Goal: Information Seeking & Learning: Learn about a topic

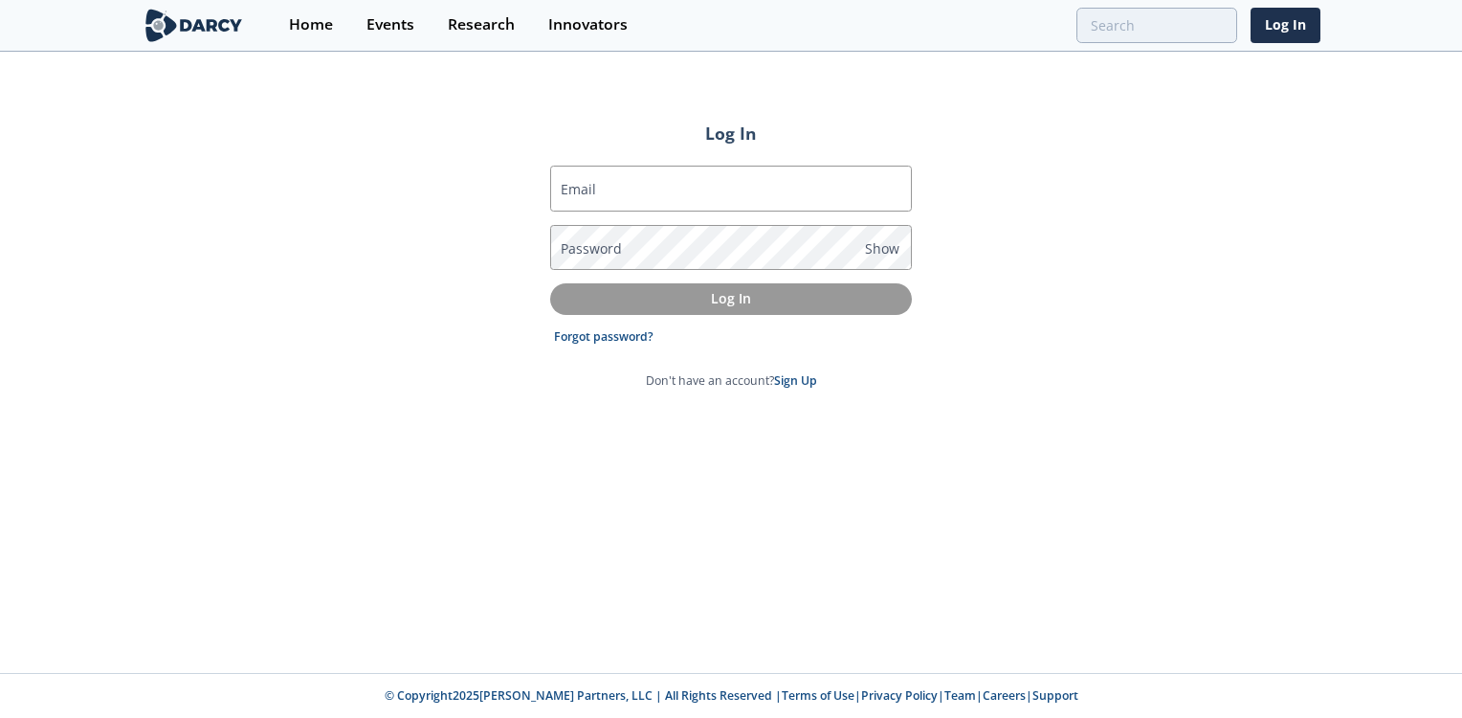
type input "[PERSON_NAME][EMAIL_ADDRESS][DOMAIN_NAME]"
click at [734, 301] on p "Log In" at bounding box center [731, 298] width 335 height 20
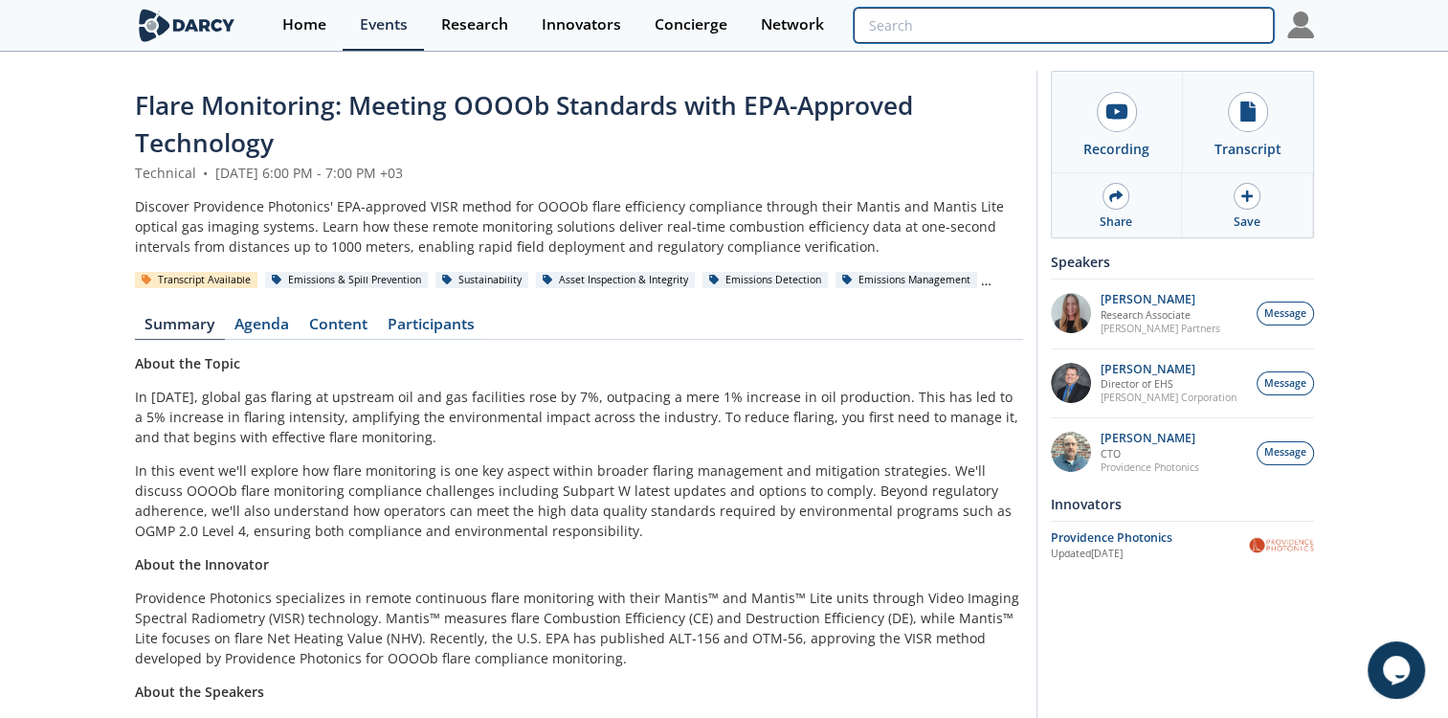
click at [1179, 32] on input "search" at bounding box center [1063, 25] width 419 height 35
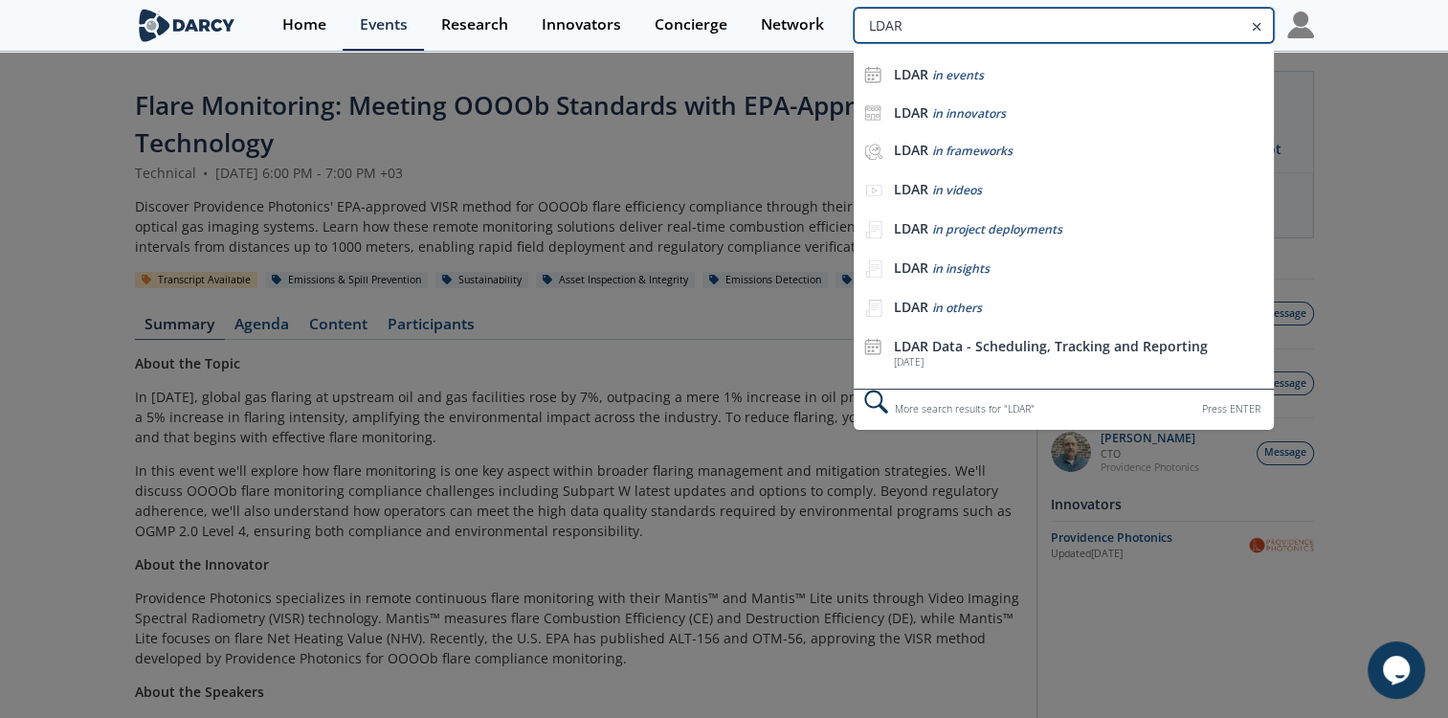
type input "LDAR"
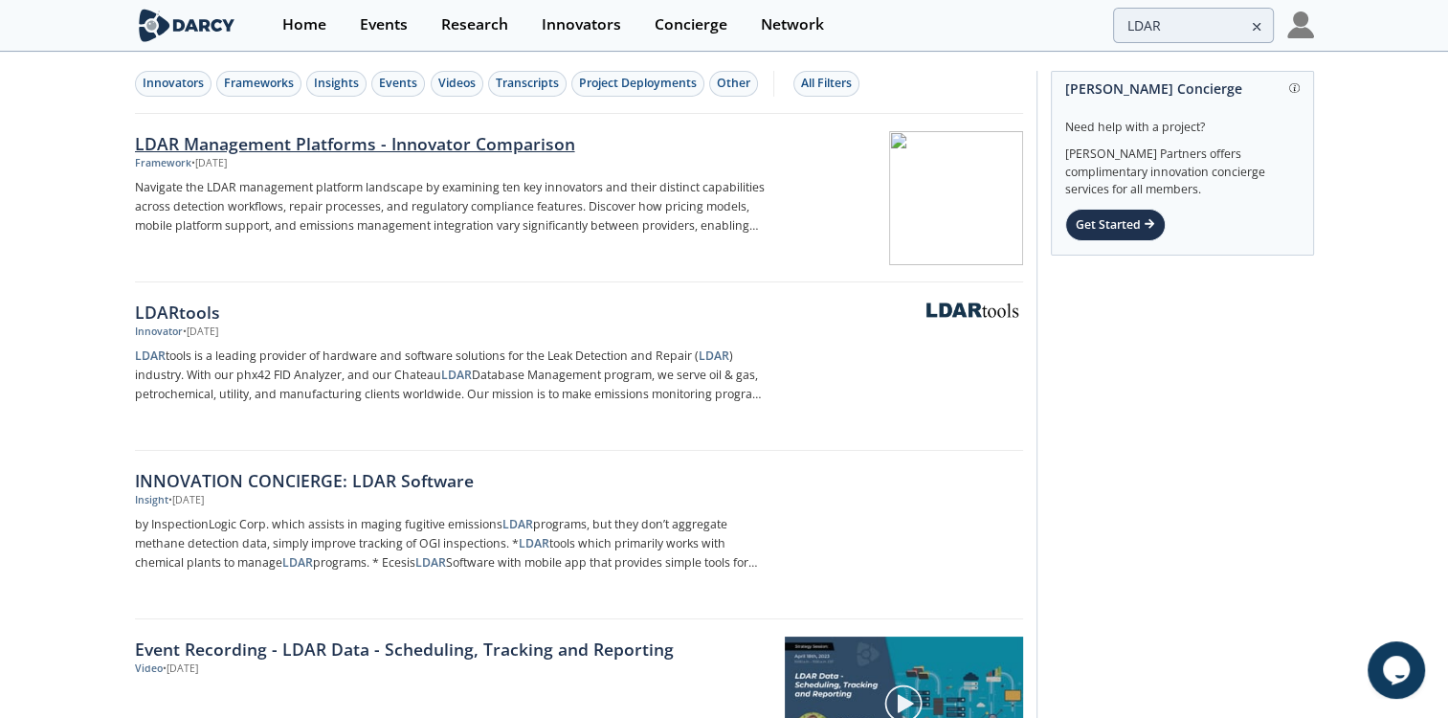
click at [319, 142] on div "LDAR Management Platforms - Innovator Comparison" at bounding box center [451, 143] width 633 height 25
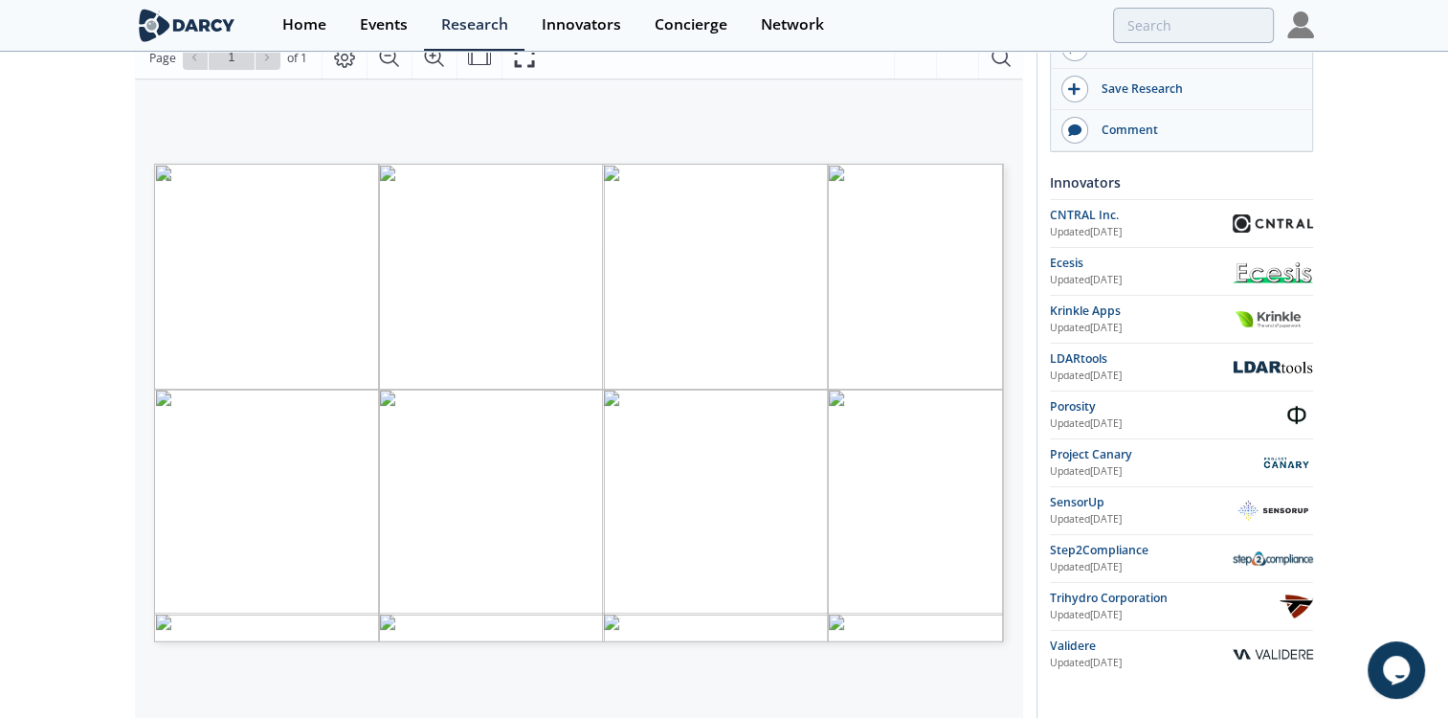
scroll to position [322, 0]
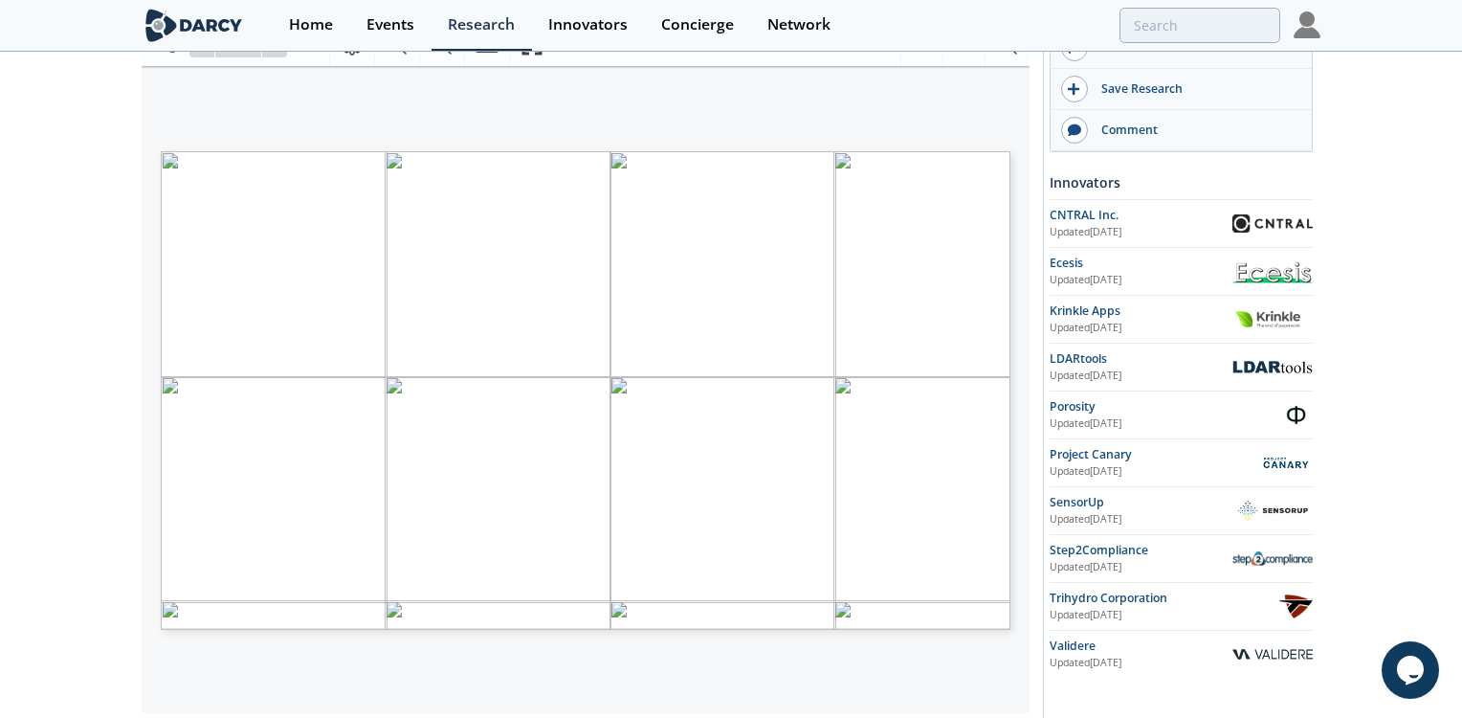
click at [200, 317] on span "Page 1" at bounding box center [834, 641] width 1352 height 664
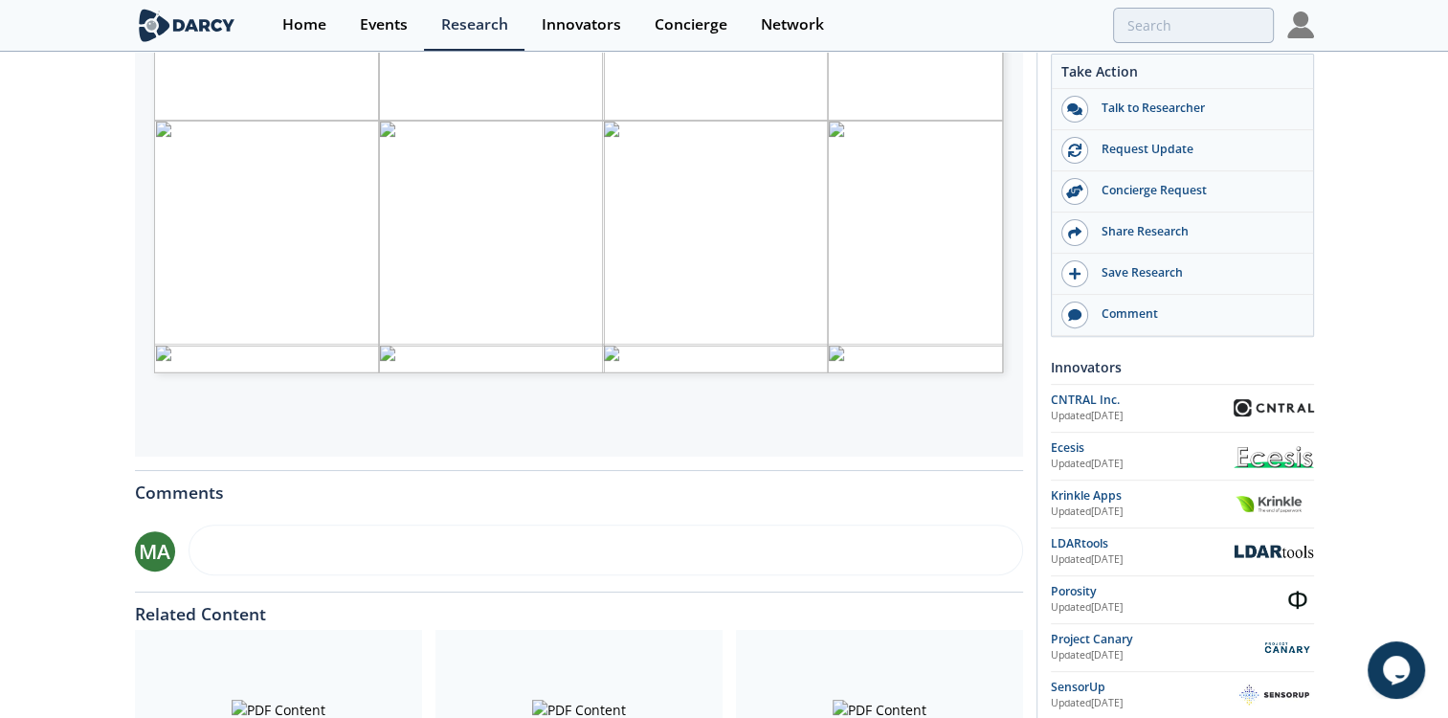
scroll to position [574, 0]
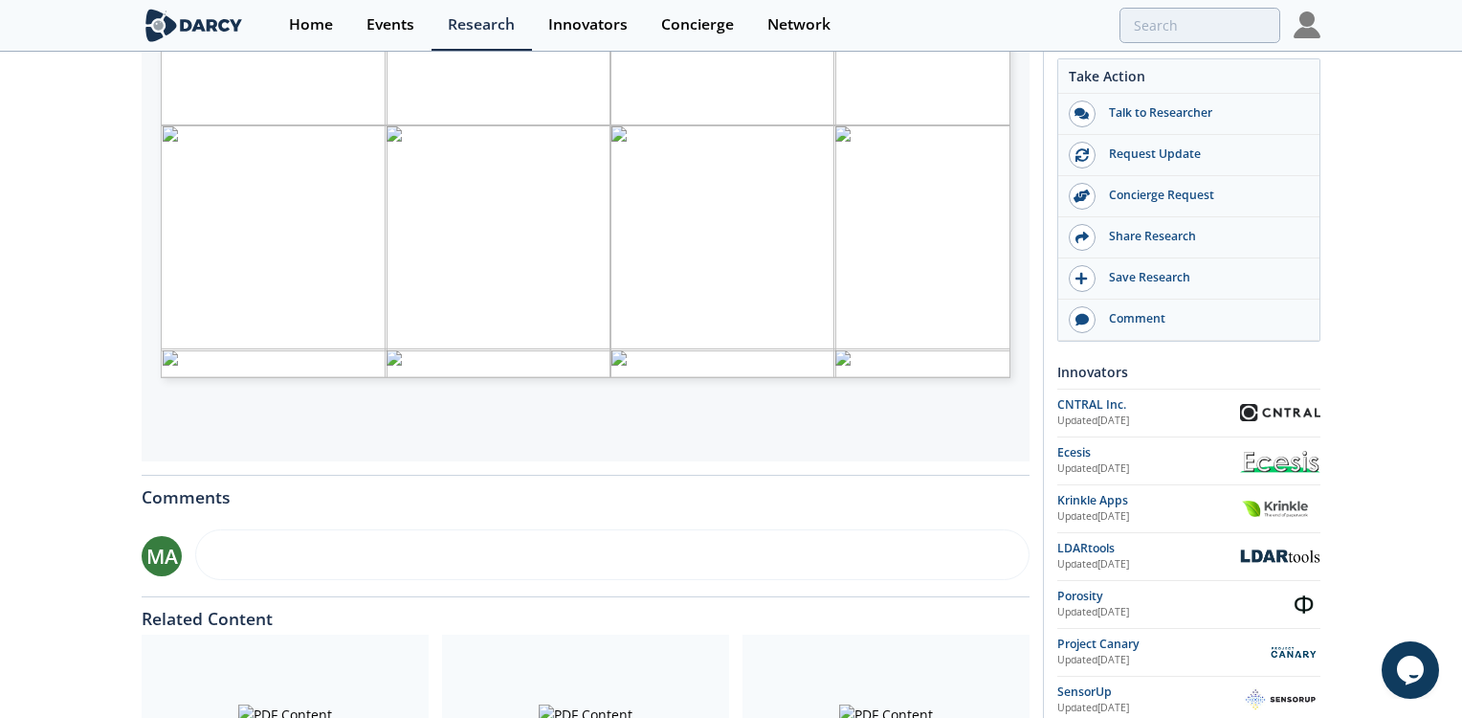
click at [396, 417] on div "LEAK DETECTION AND REPAIR (LDAR) MANAGEMENT PLATFORMS INNOVATOR COMPARISON INNO…" at bounding box center [586, 137] width 888 height 647
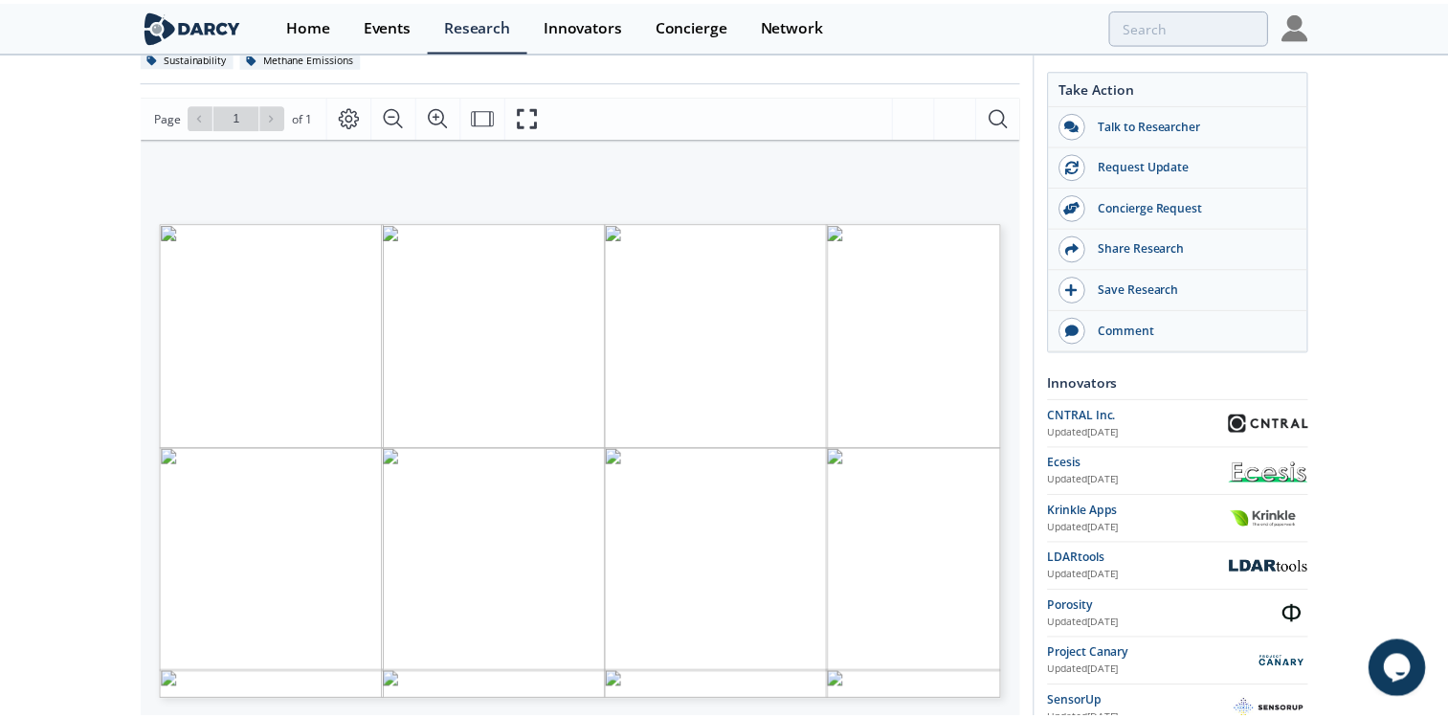
scroll to position [251, 0]
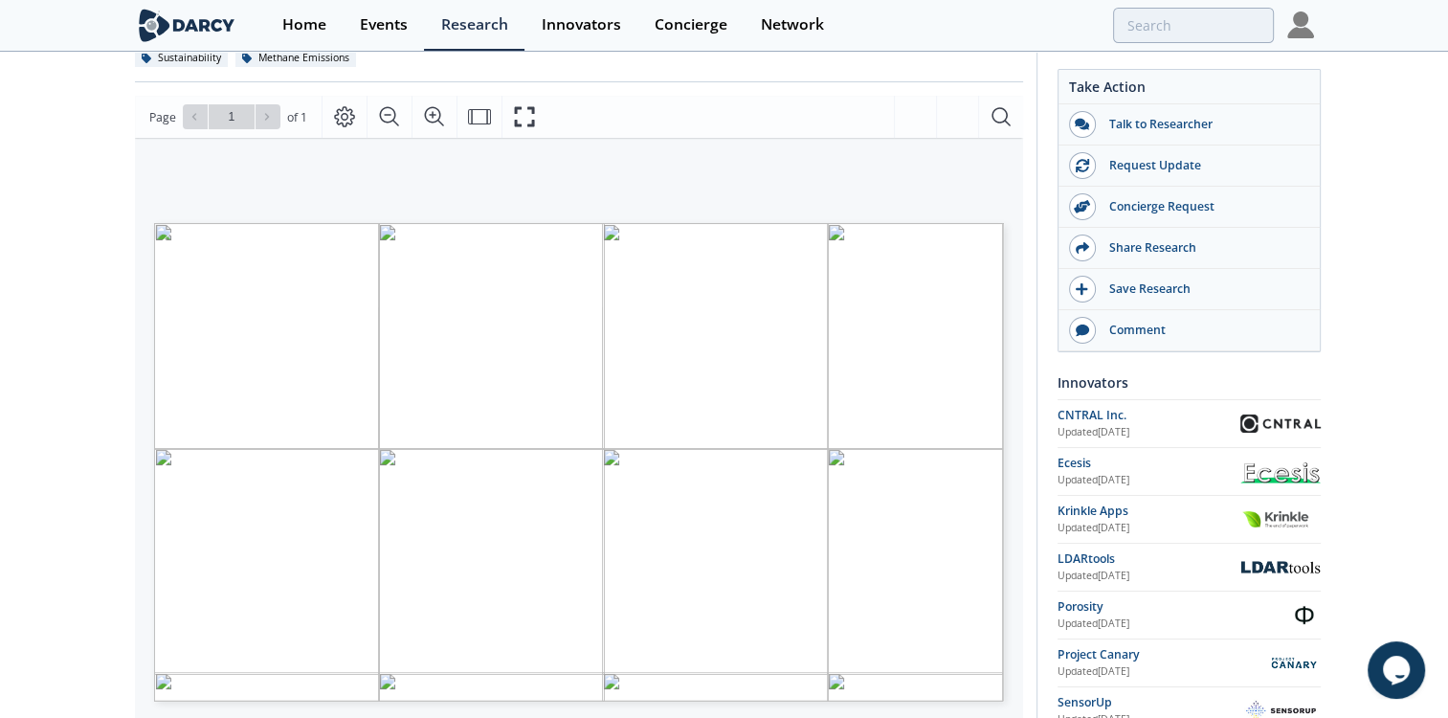
type input "LDAR"
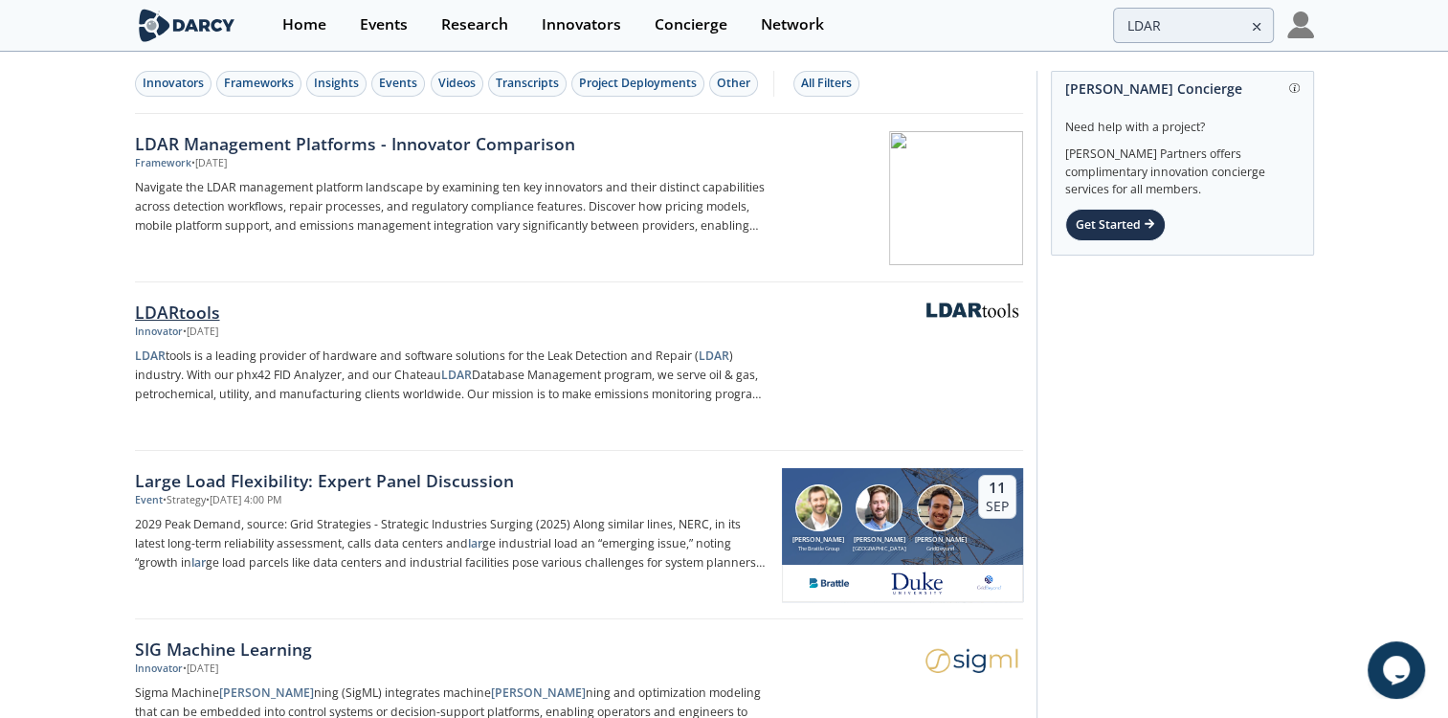
click at [145, 304] on div "LDARtools" at bounding box center [451, 312] width 633 height 25
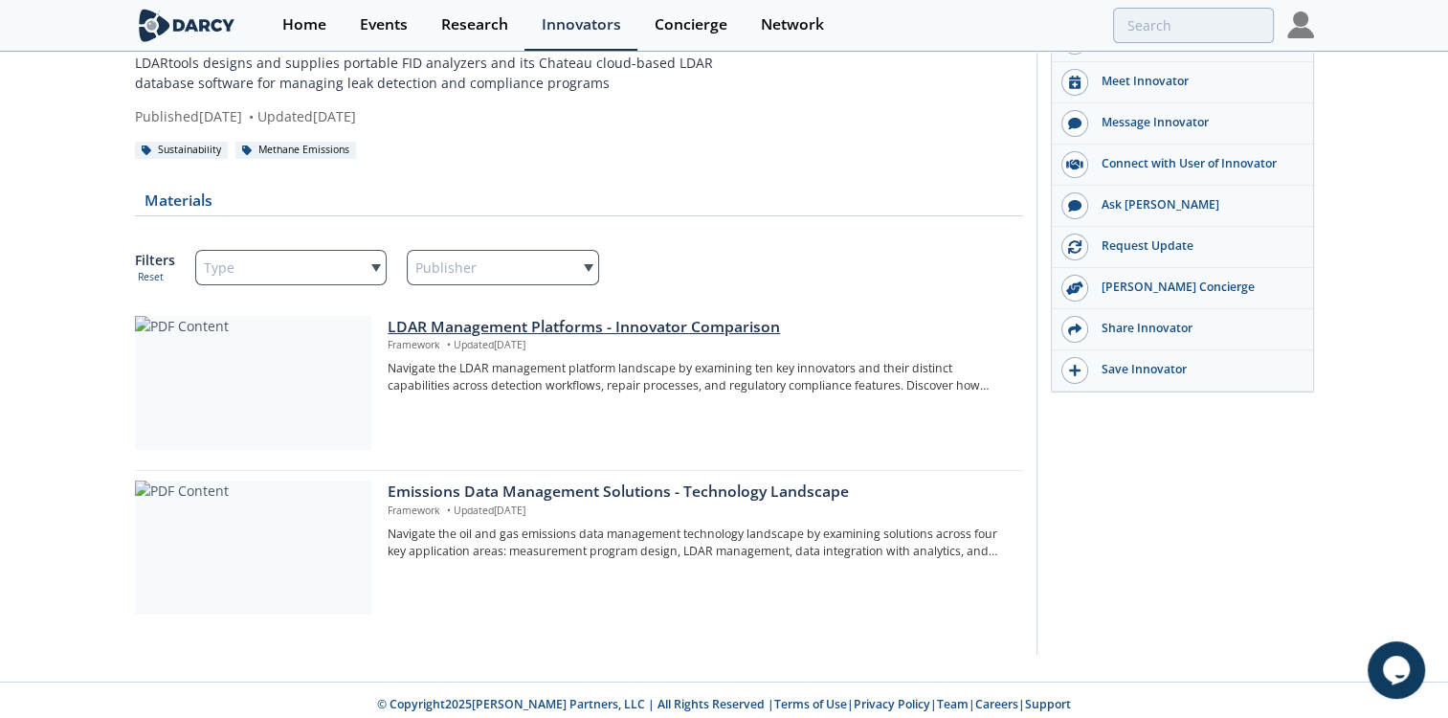
scroll to position [92, 0]
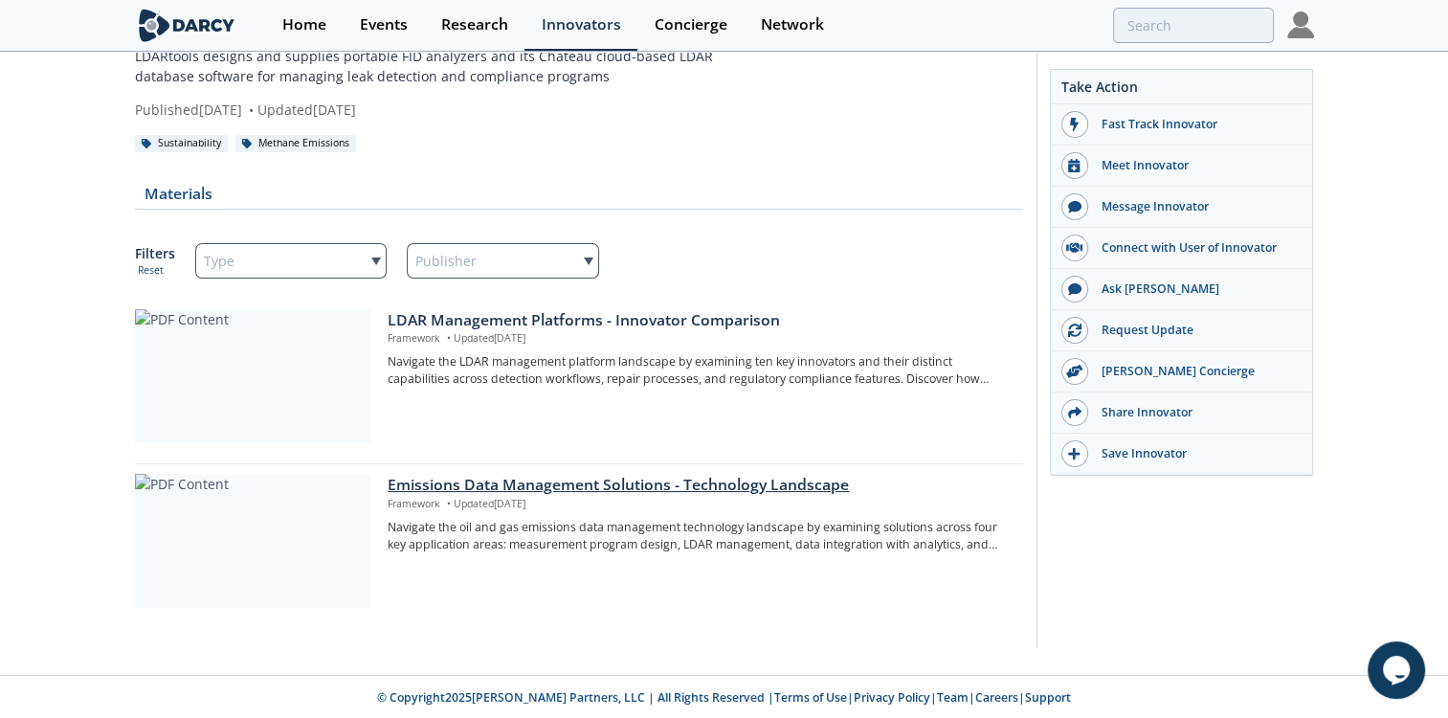
click at [486, 479] on div "Emissions Data Management Solutions - Technology Landscape" at bounding box center [698, 485] width 621 height 23
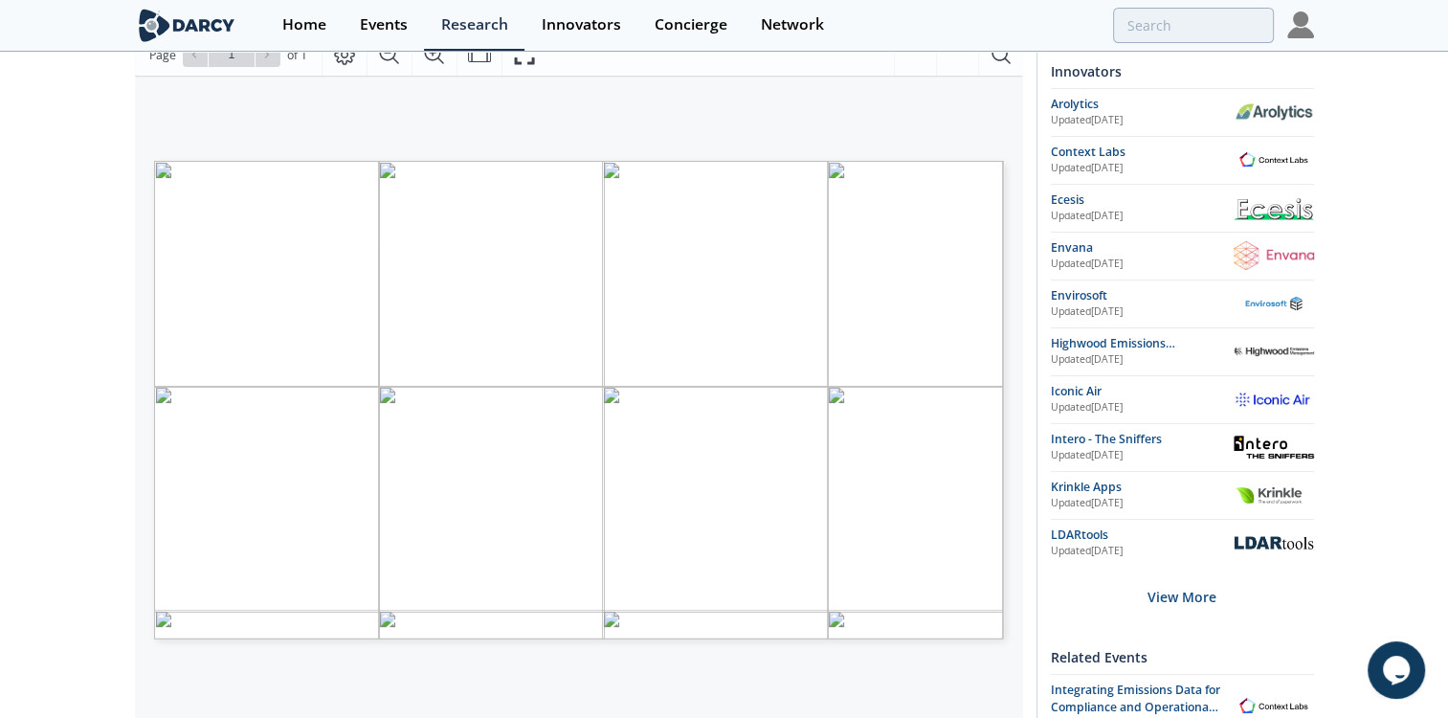
scroll to position [322, 0]
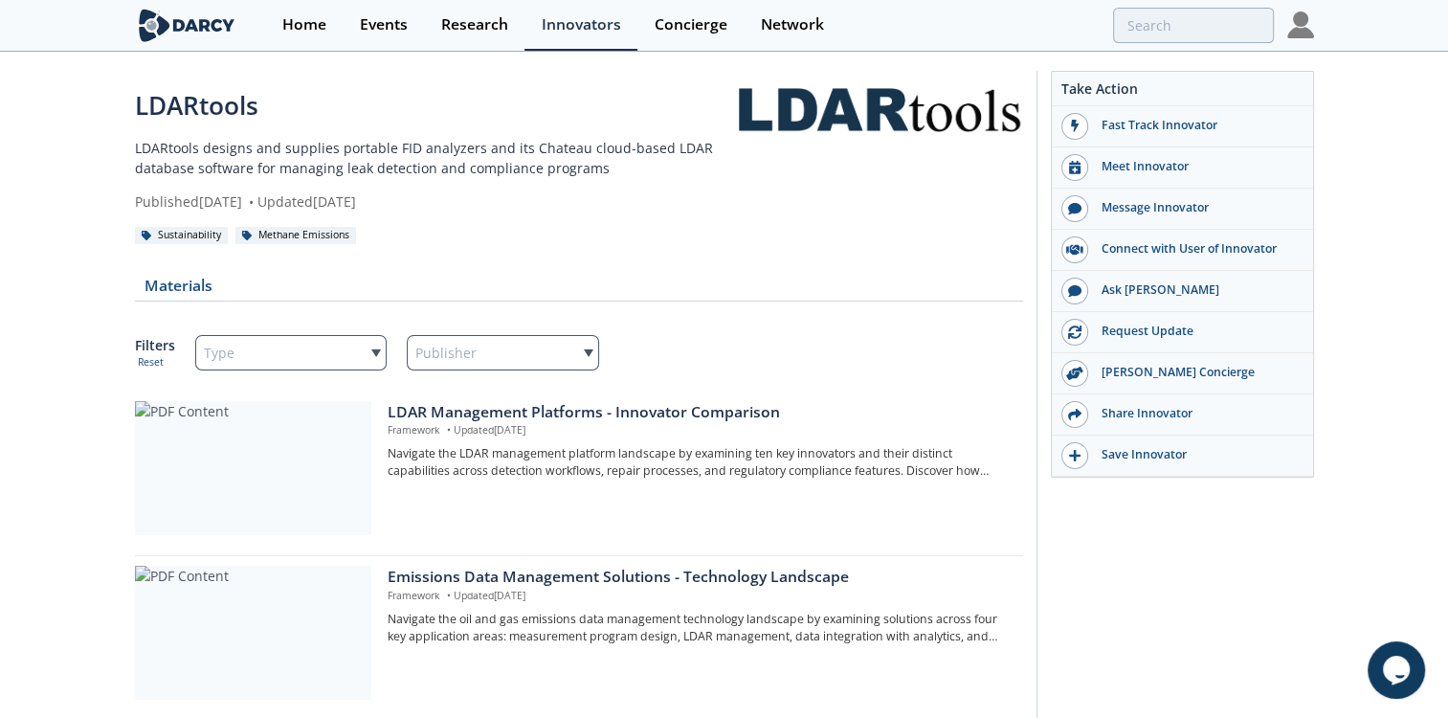
type input "LDAR"
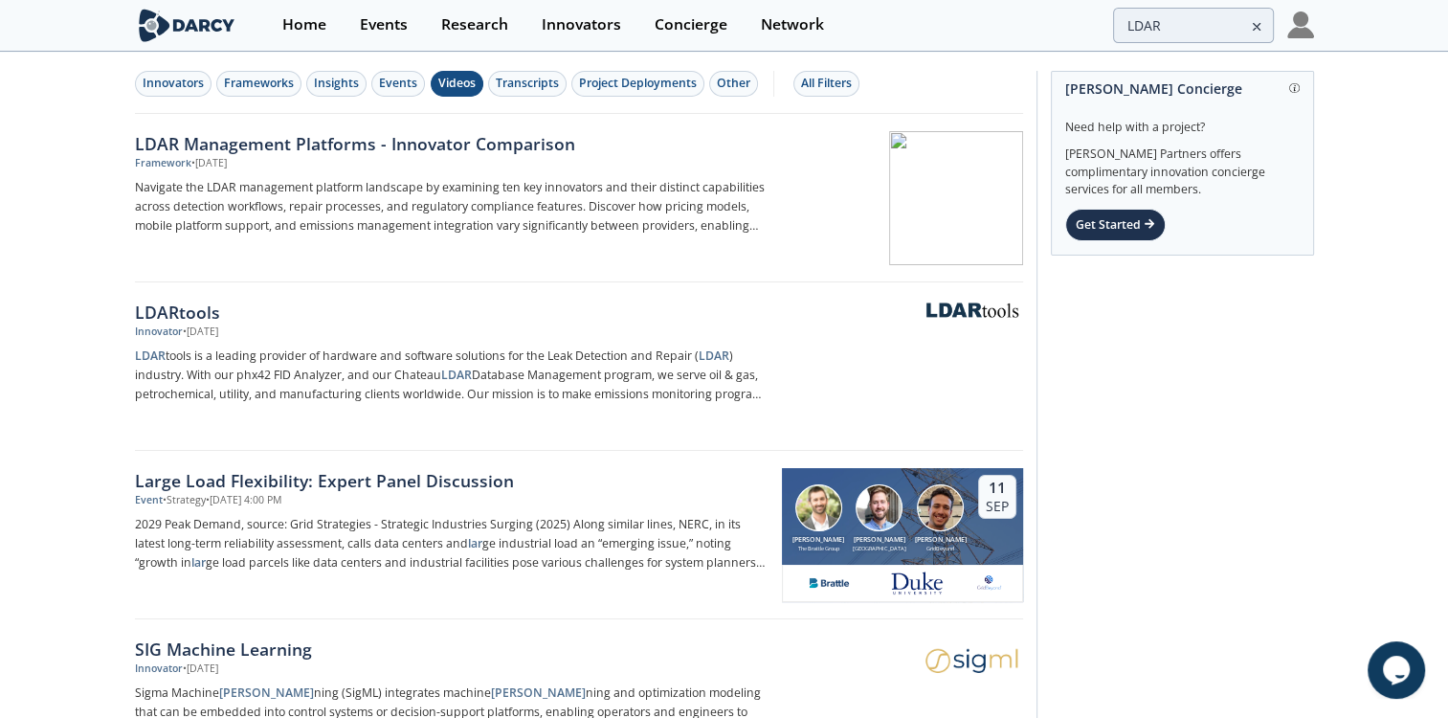
click at [446, 87] on div "Videos" at bounding box center [456, 83] width 37 height 17
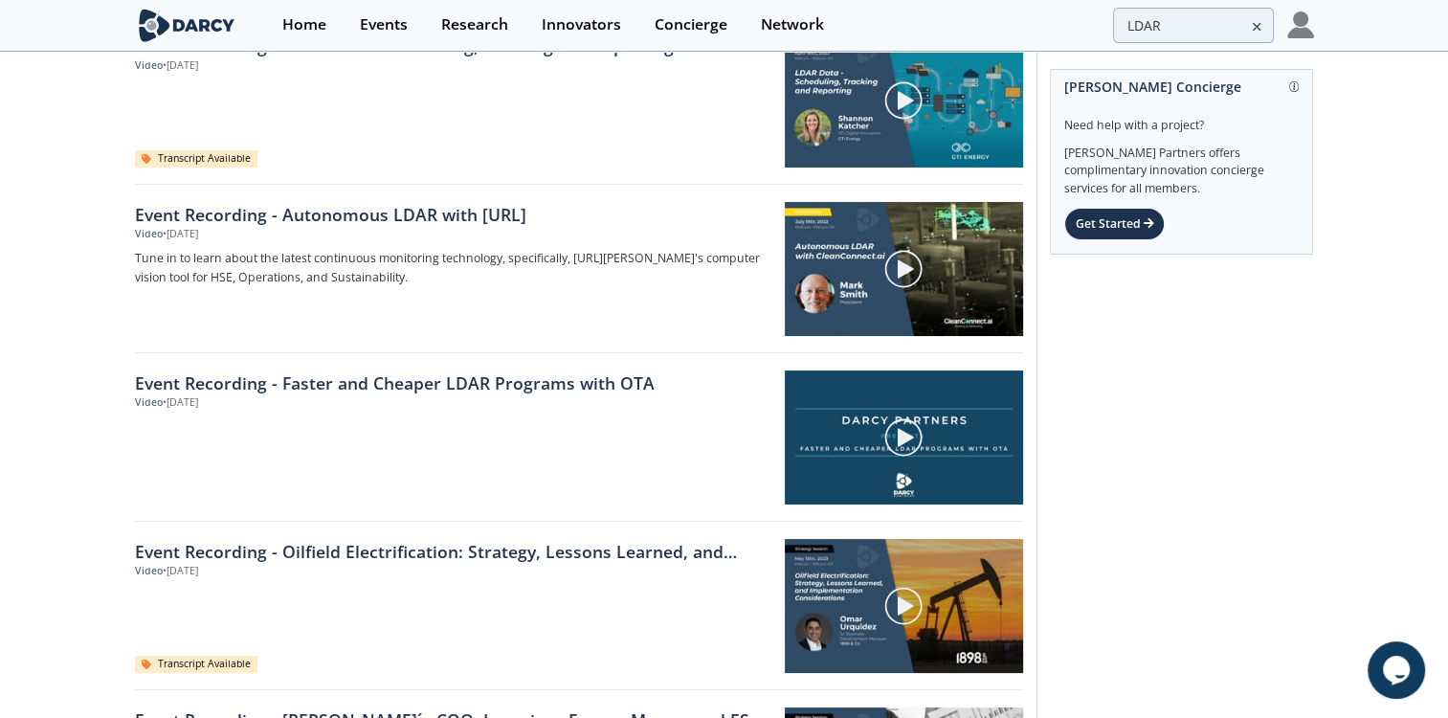
scroll to position [107, 0]
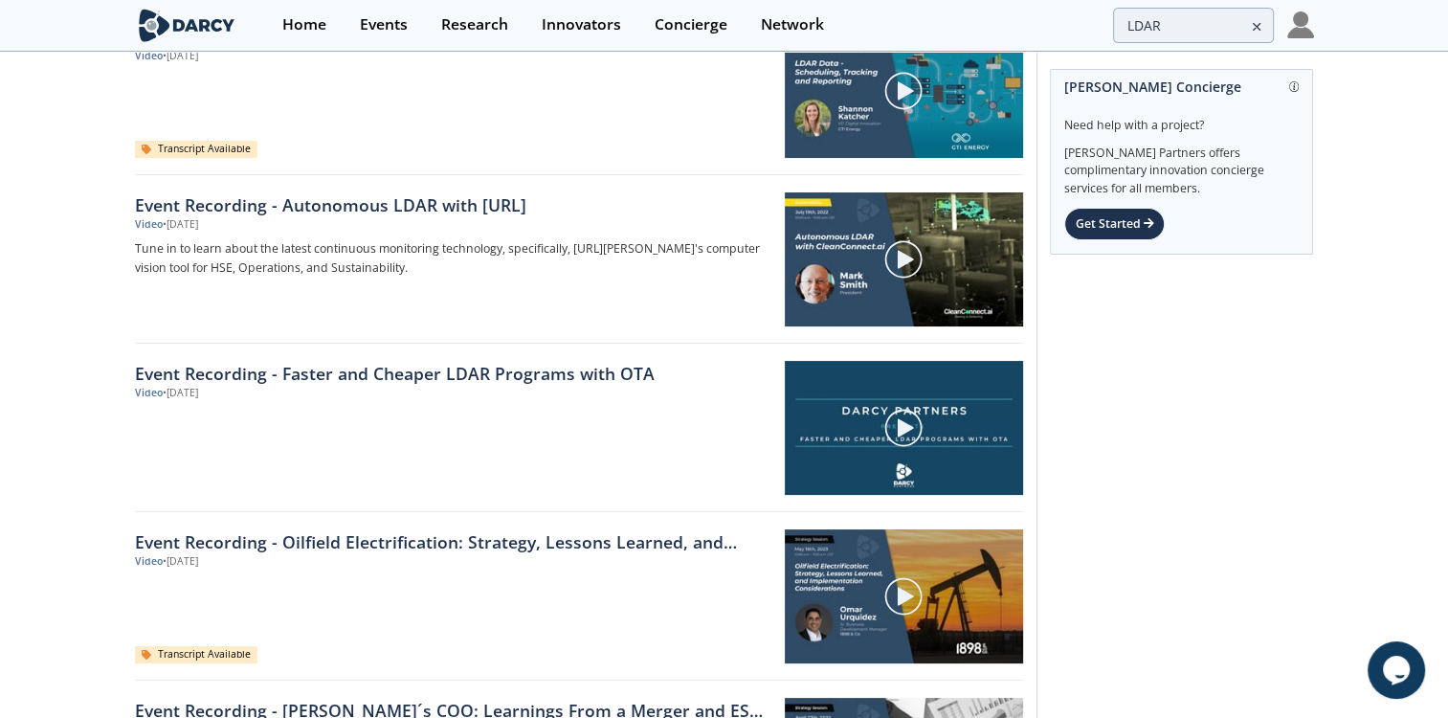
click at [886, 428] on img at bounding box center [903, 428] width 40 height 40
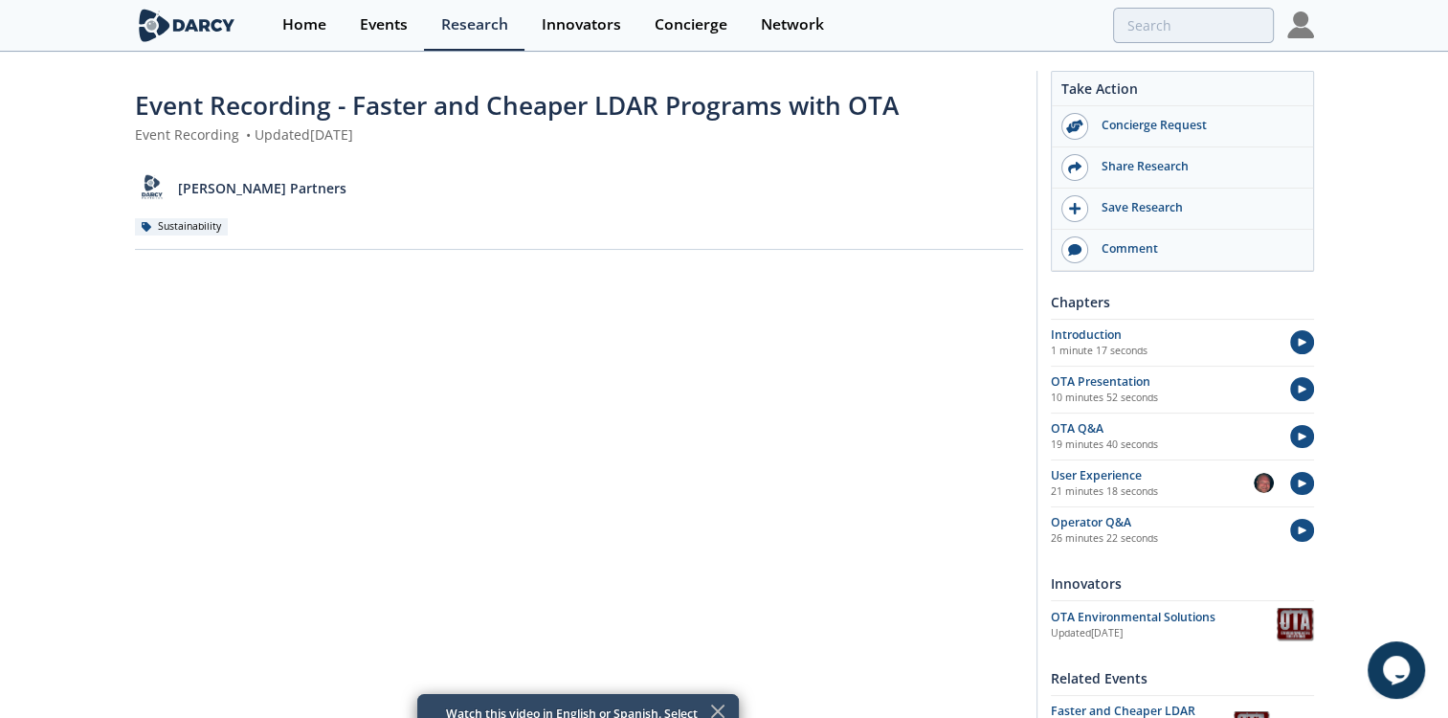
scroll to position [107, 0]
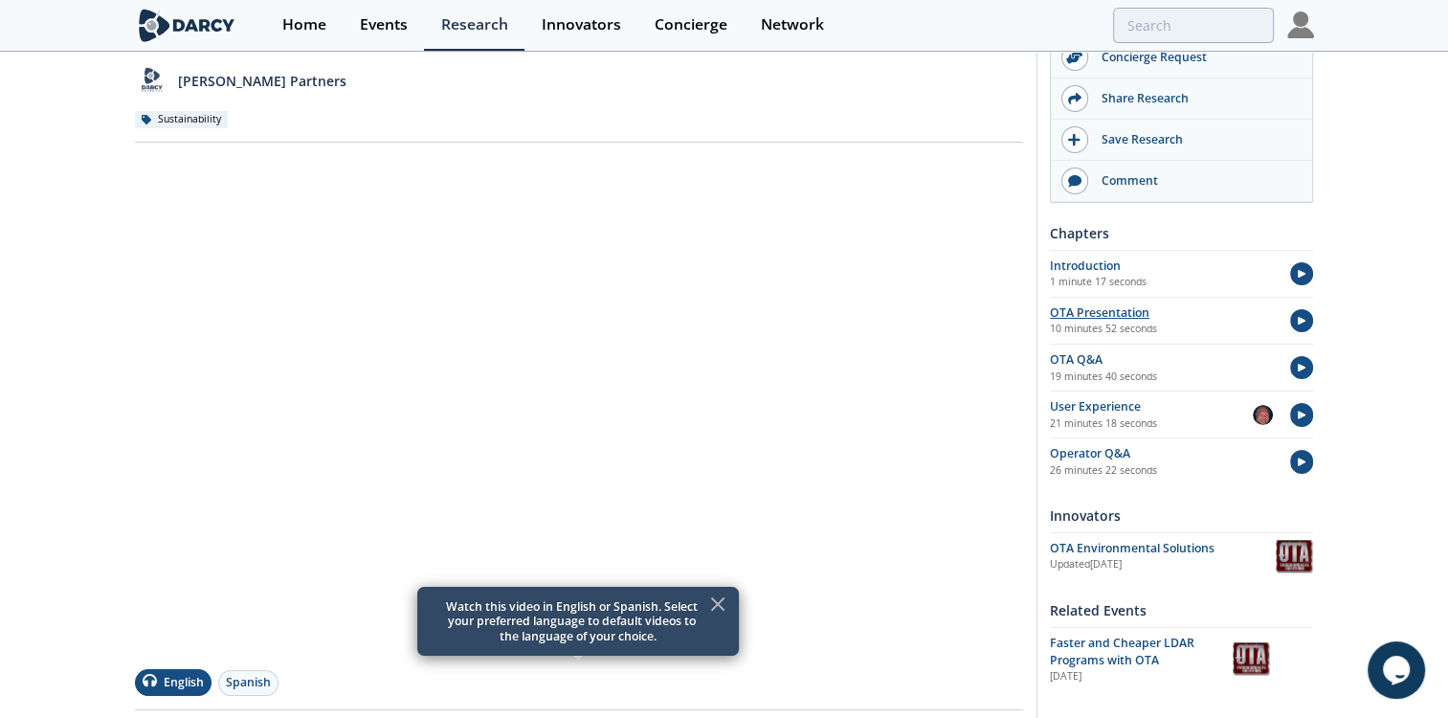
click at [1068, 316] on div "OTA Presentation" at bounding box center [1161, 312] width 223 height 17
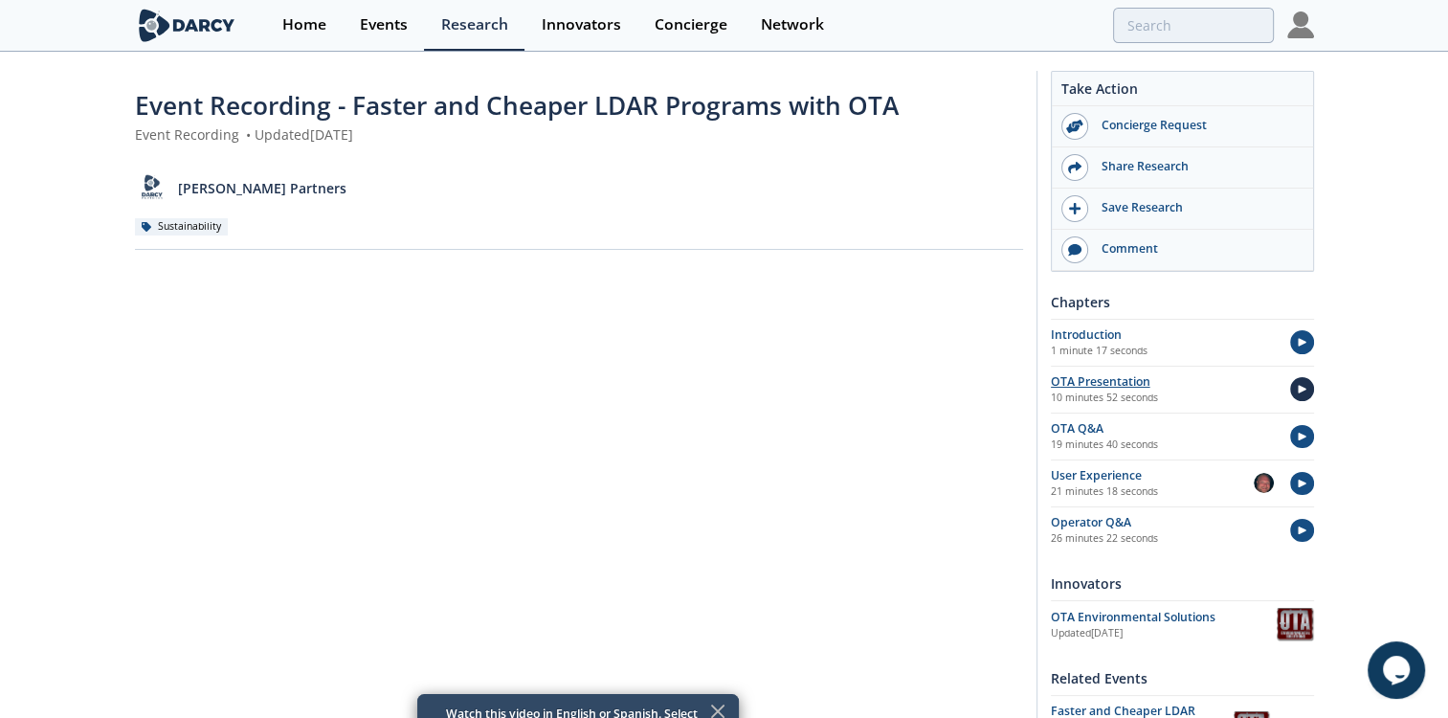
click at [1298, 391] on img at bounding box center [1302, 389] width 24 height 24
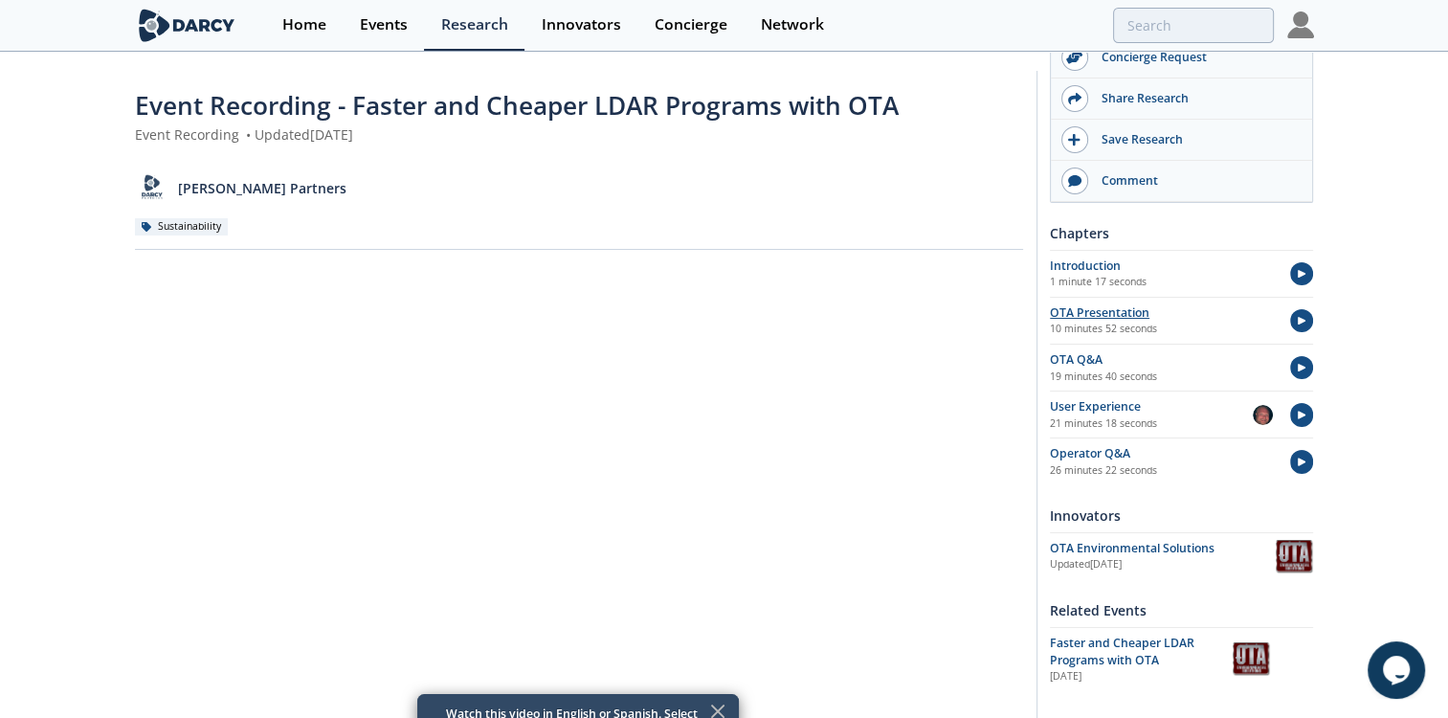
scroll to position [107, 0]
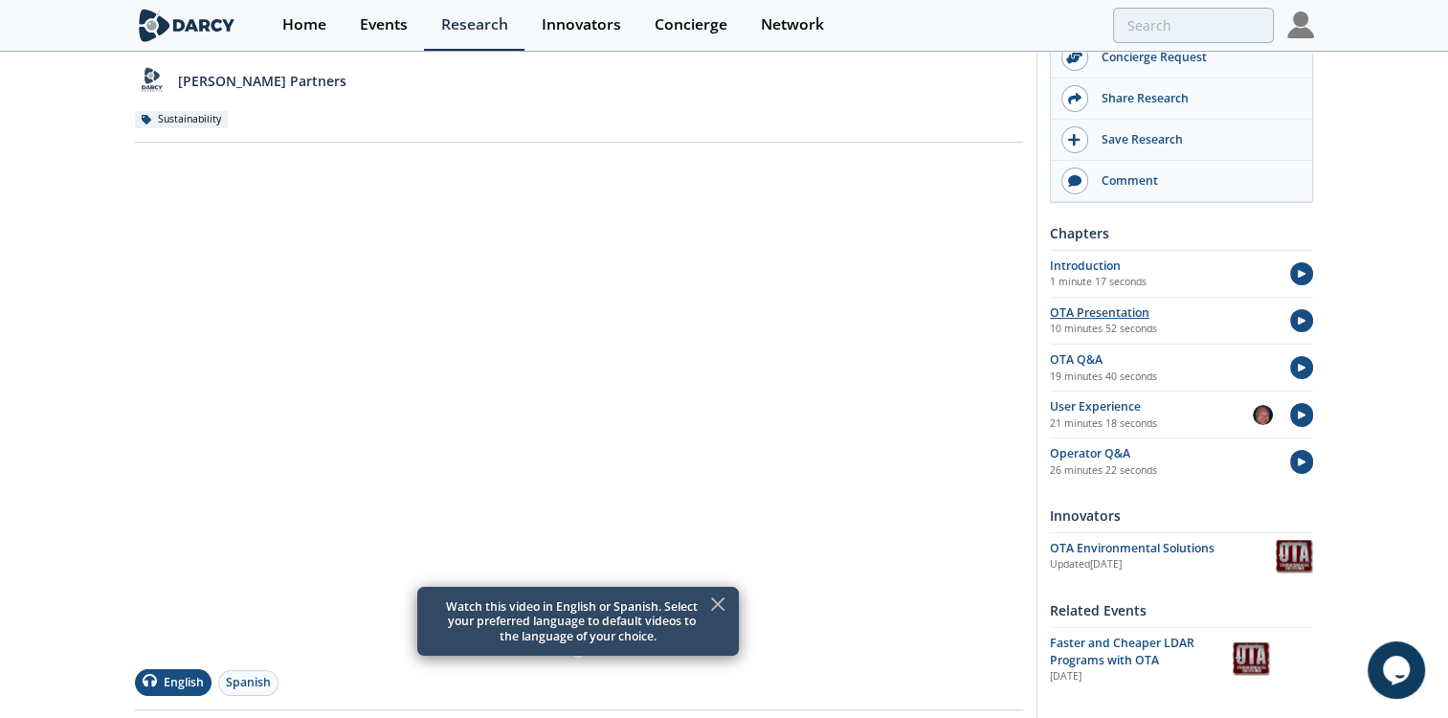
click at [722, 599] on icon at bounding box center [717, 603] width 23 height 23
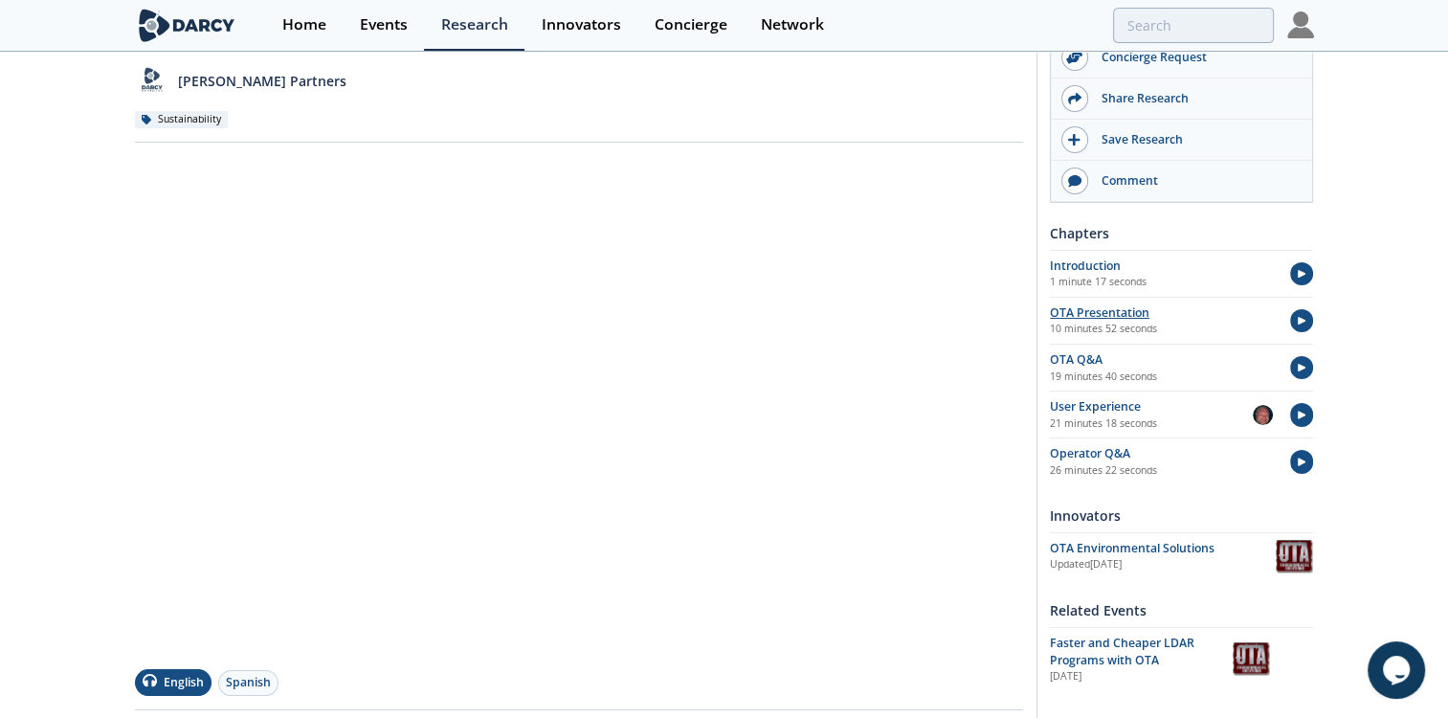
type input "LDAR"
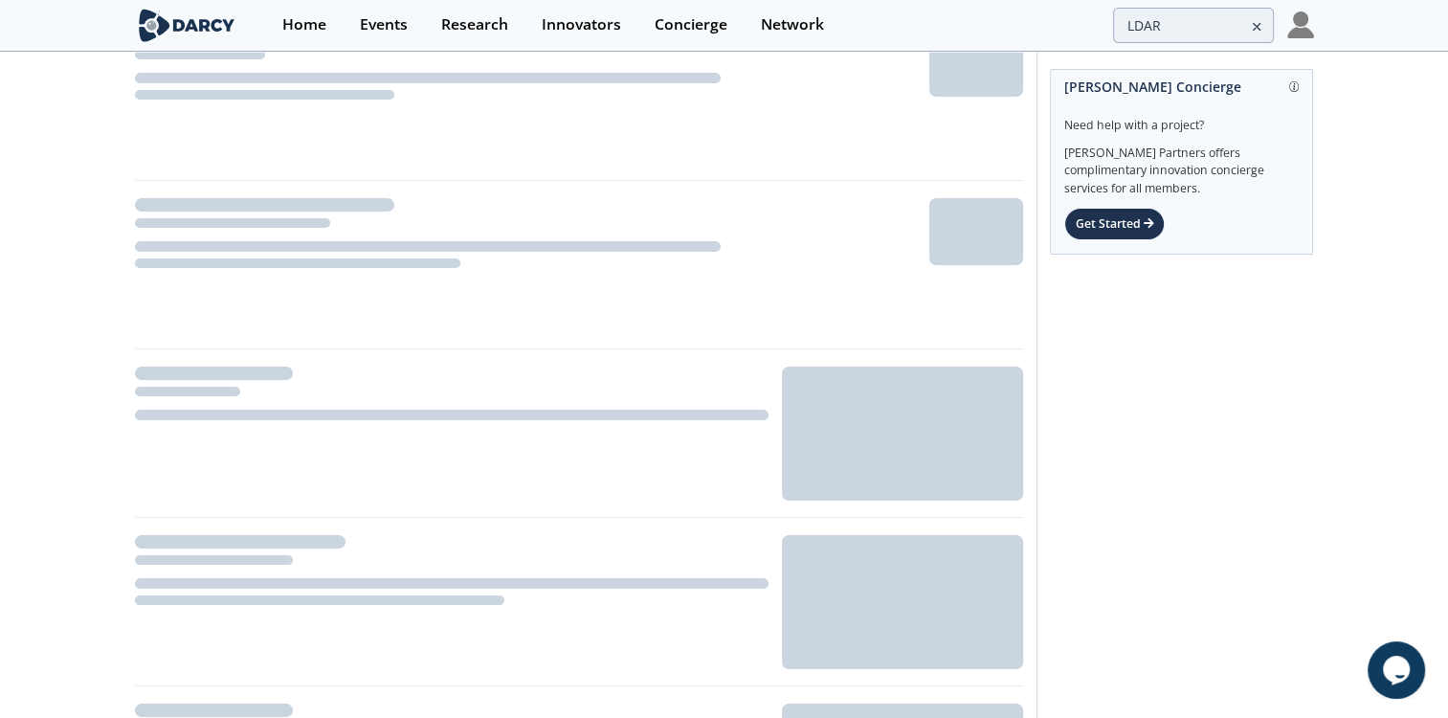
scroll to position [107, 0]
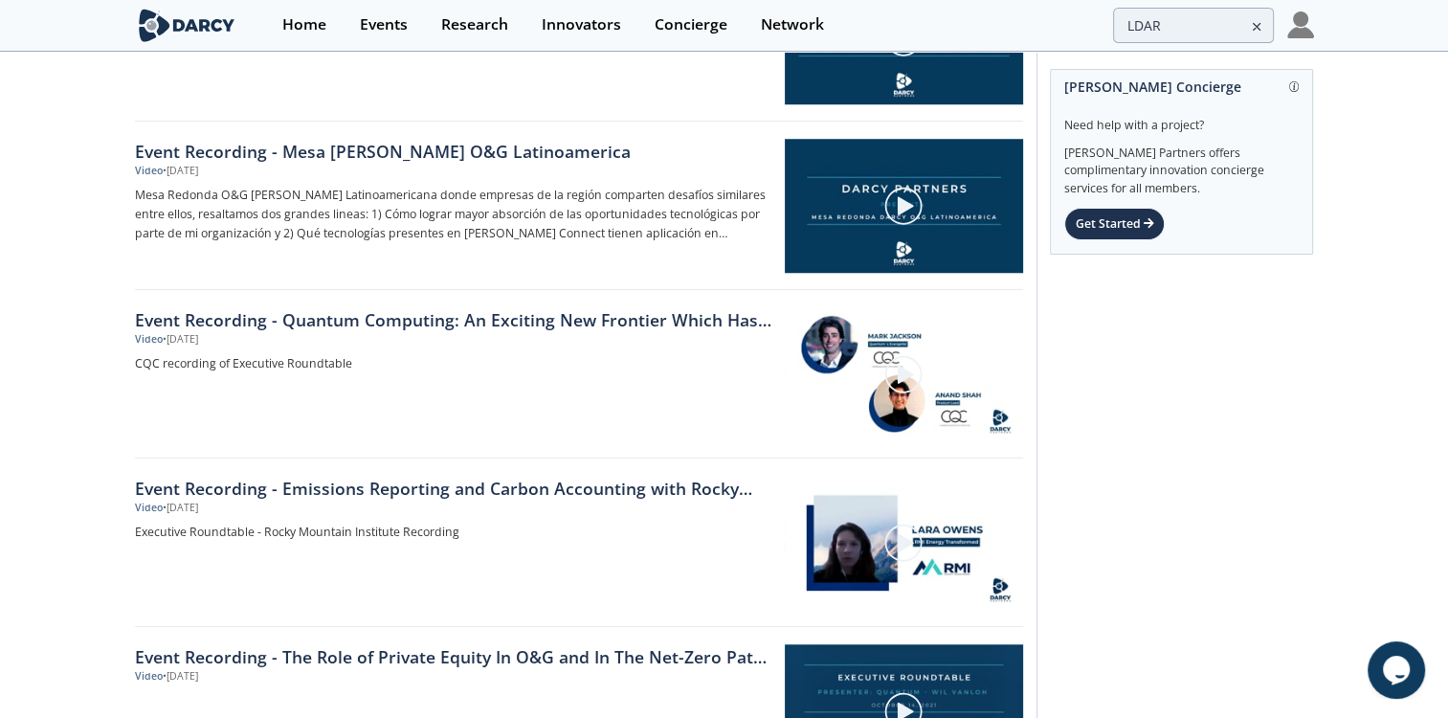
scroll to position [1615, 0]
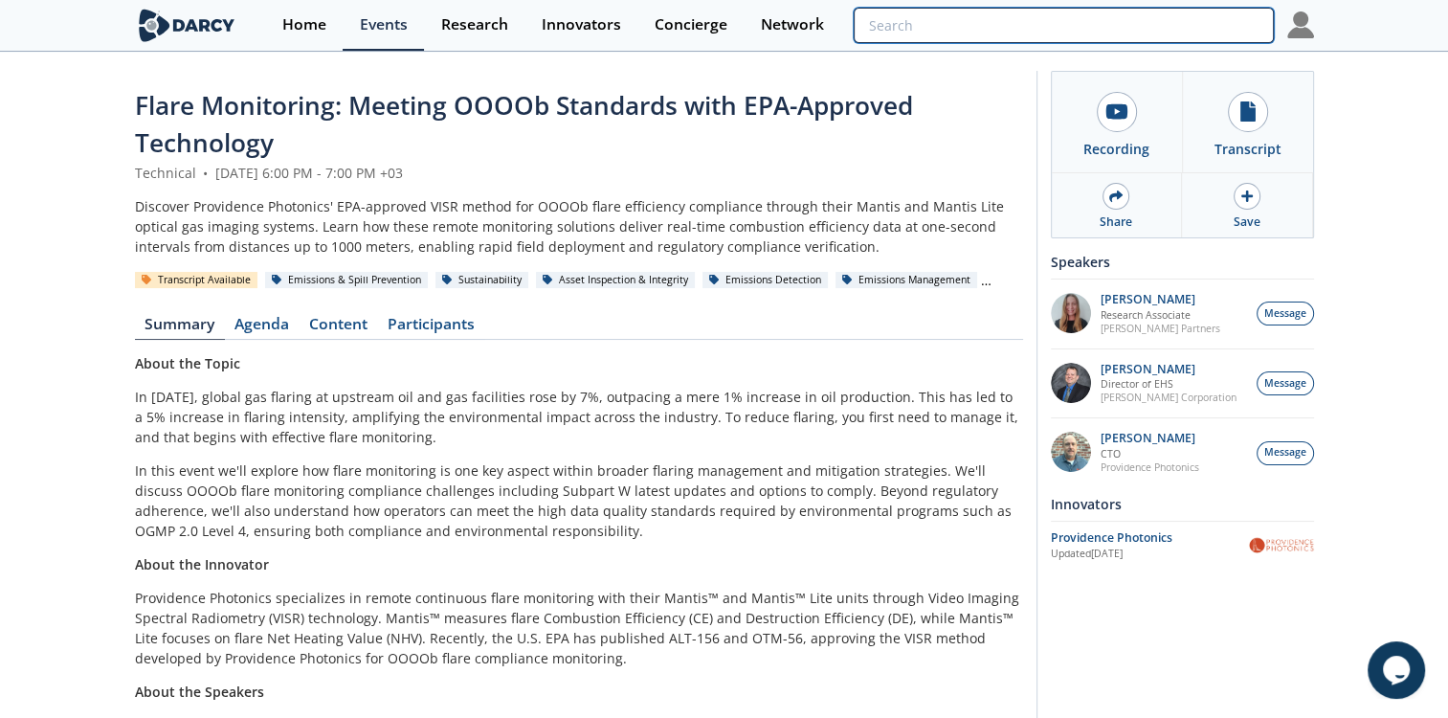
click at [1152, 33] on input "search" at bounding box center [1063, 25] width 419 height 35
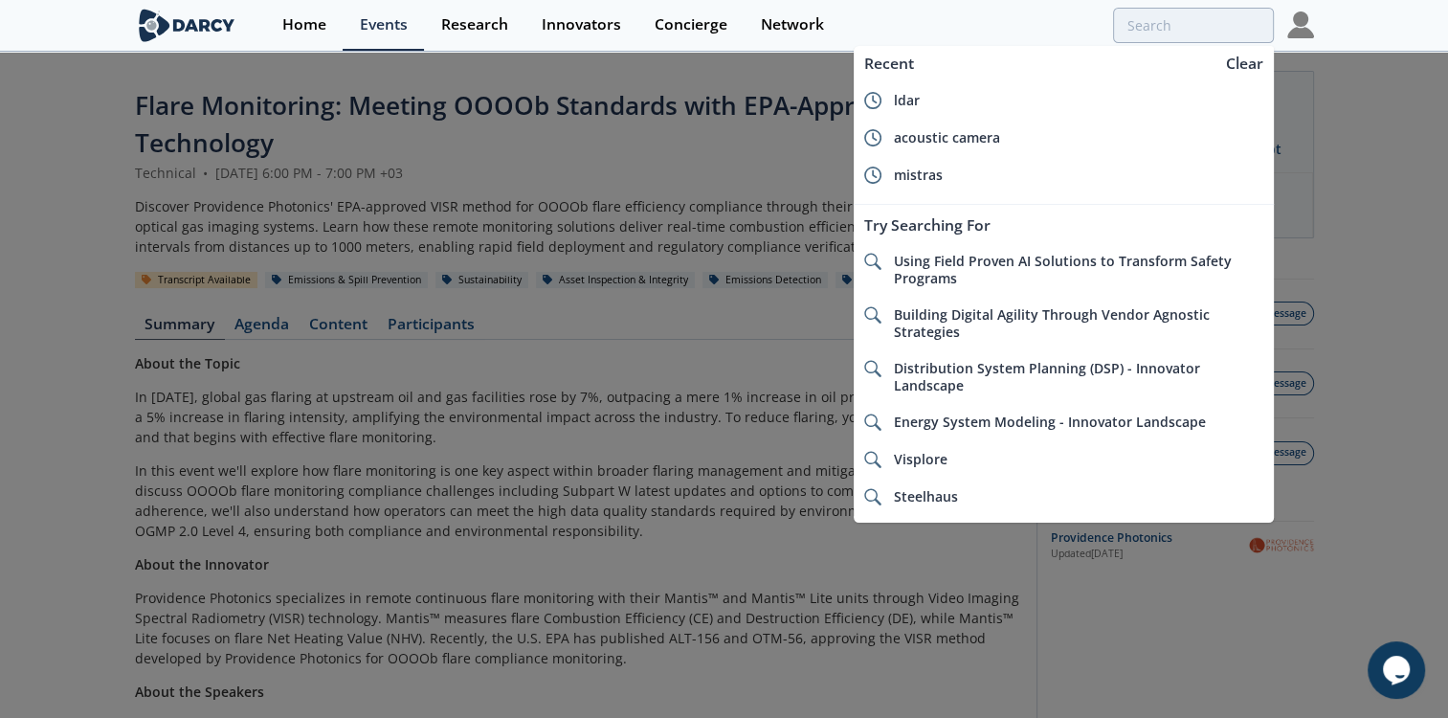
click at [523, 203] on div at bounding box center [724, 359] width 1448 height 718
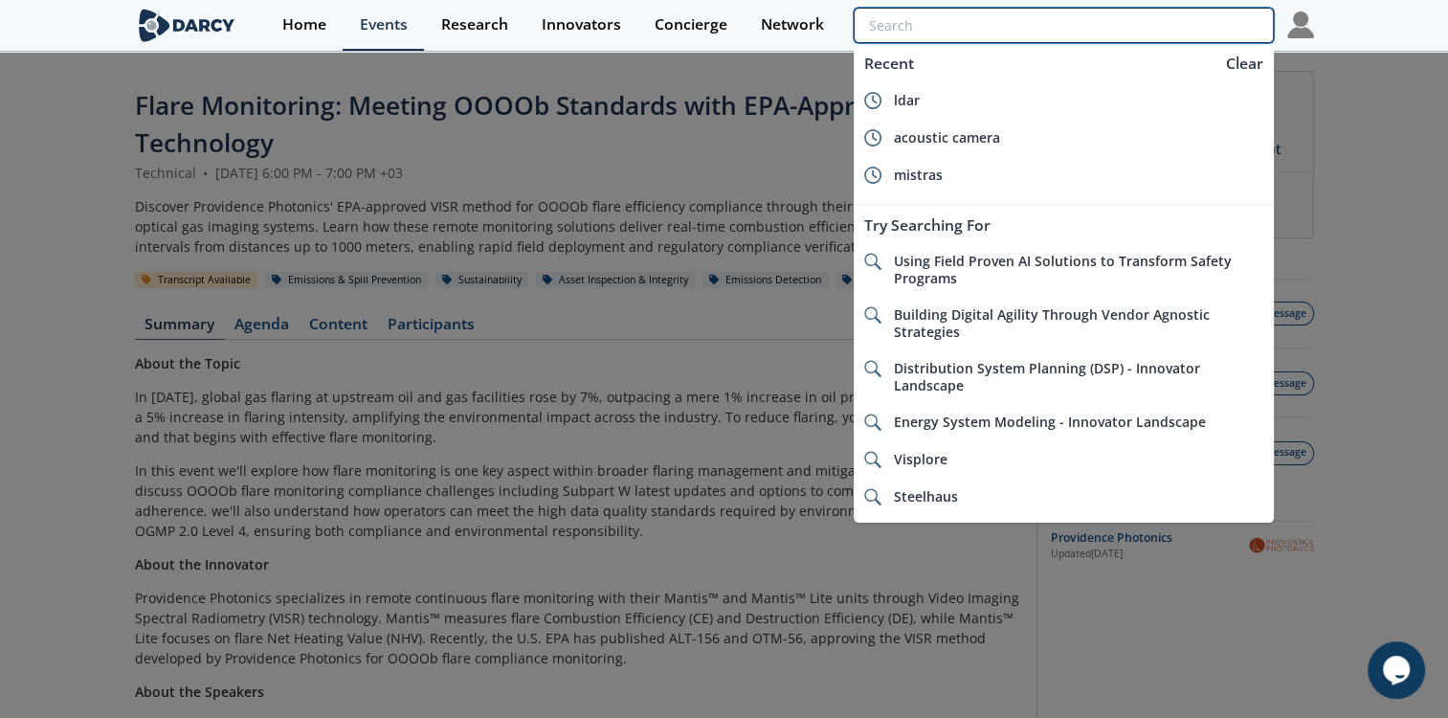
click at [1165, 25] on input "search" at bounding box center [1063, 25] width 419 height 35
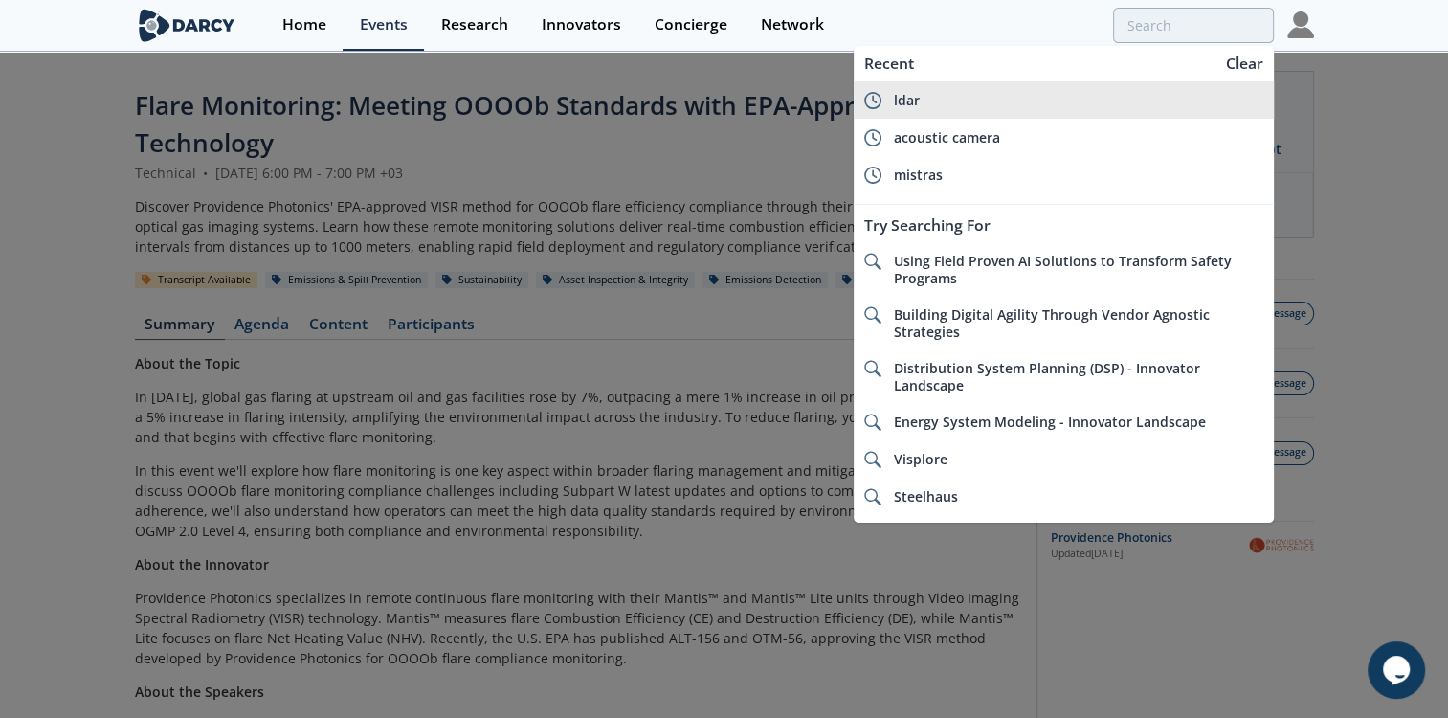
click at [960, 94] on div "ldar" at bounding box center [1078, 100] width 370 height 17
type input "ldar"
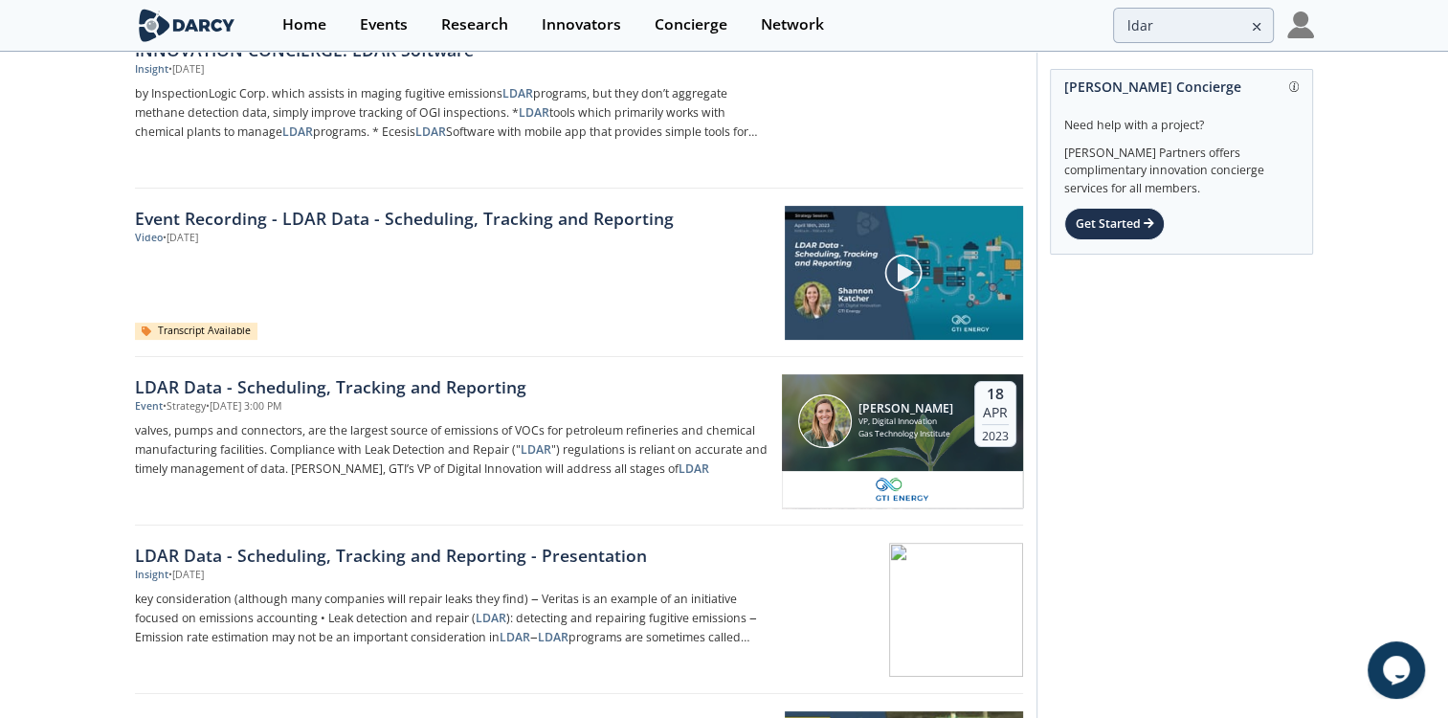
scroll to position [539, 0]
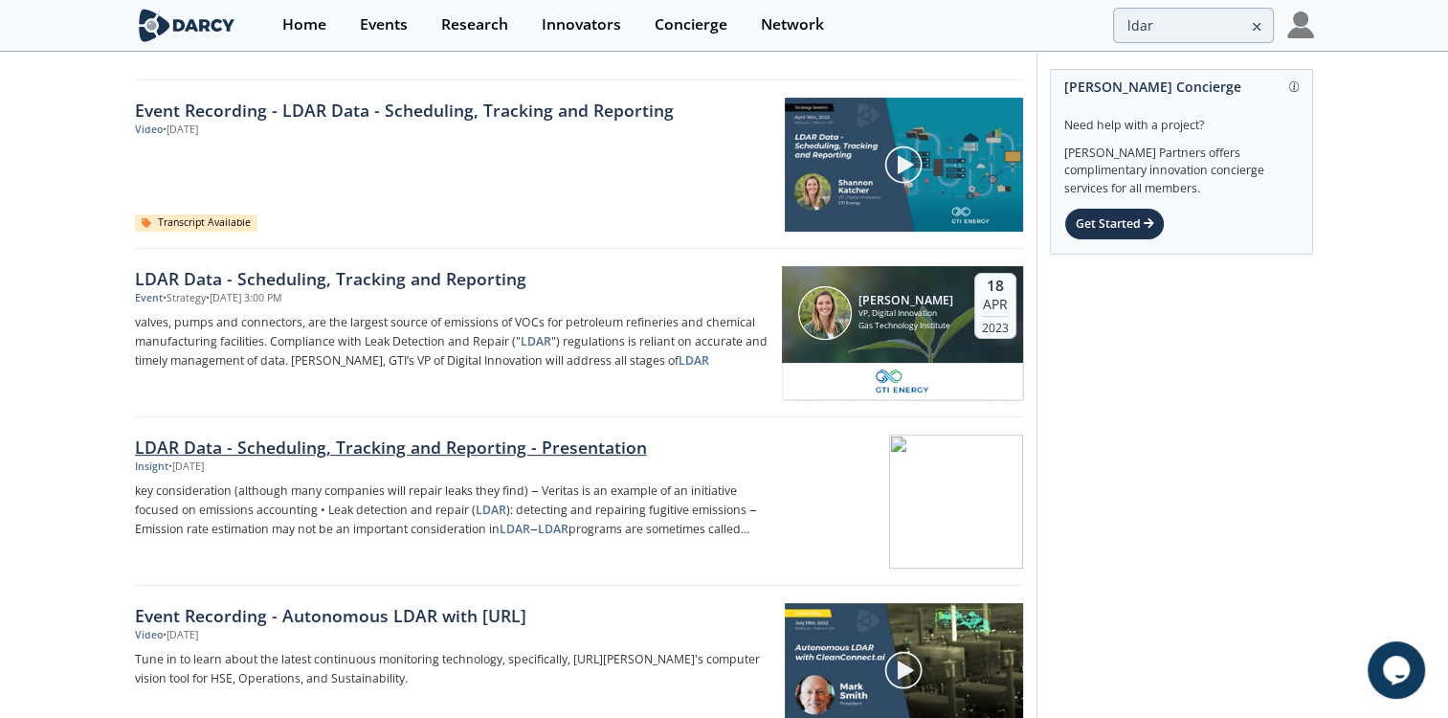
click at [544, 447] on div "LDAR Data - Scheduling, Tracking and Reporting - Presentation" at bounding box center [451, 446] width 633 height 25
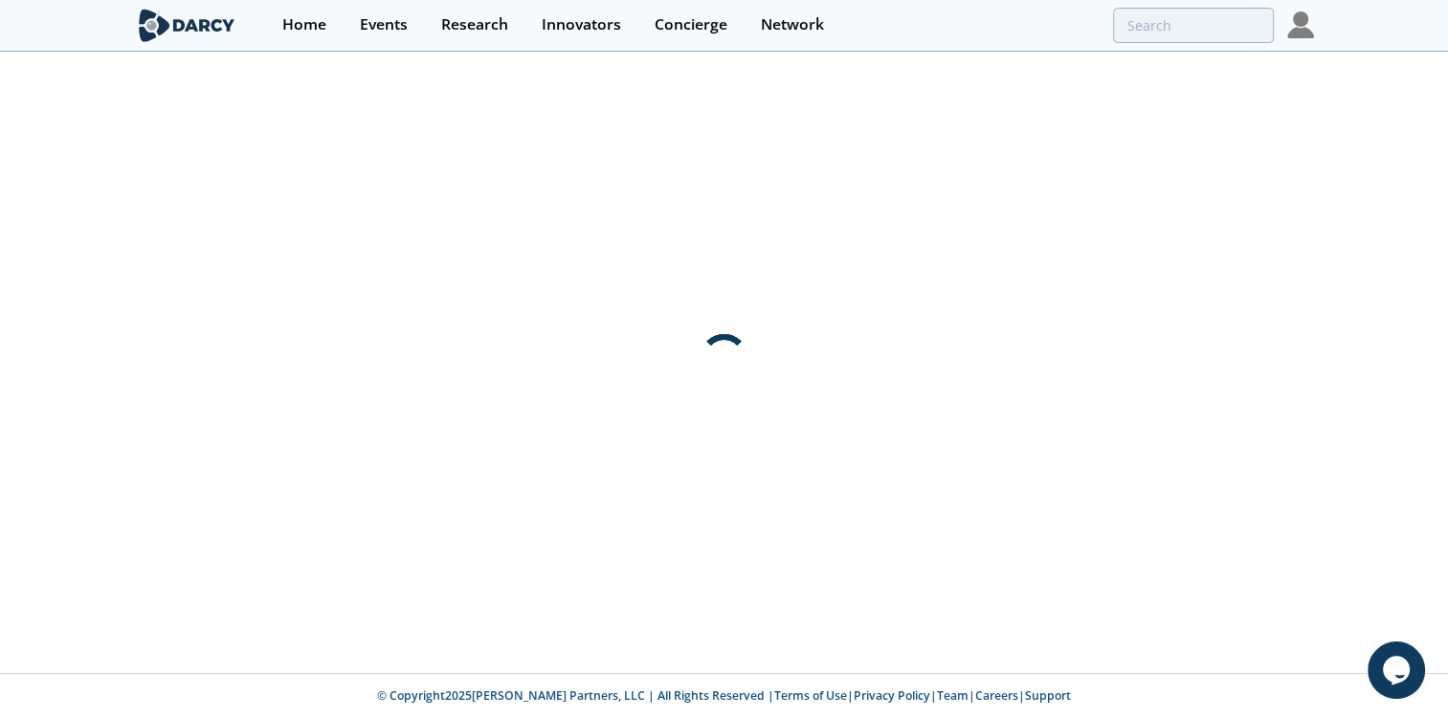
scroll to position [0, 0]
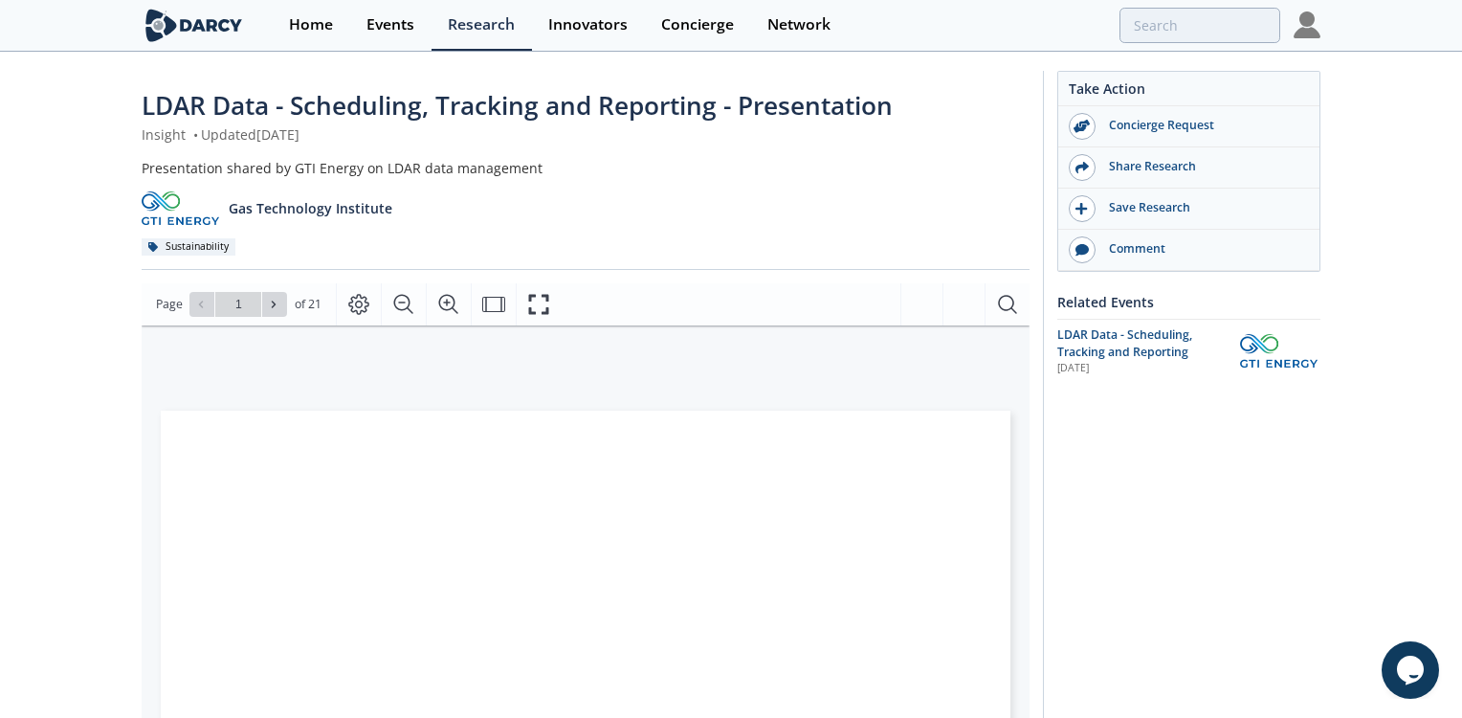
type input "2"
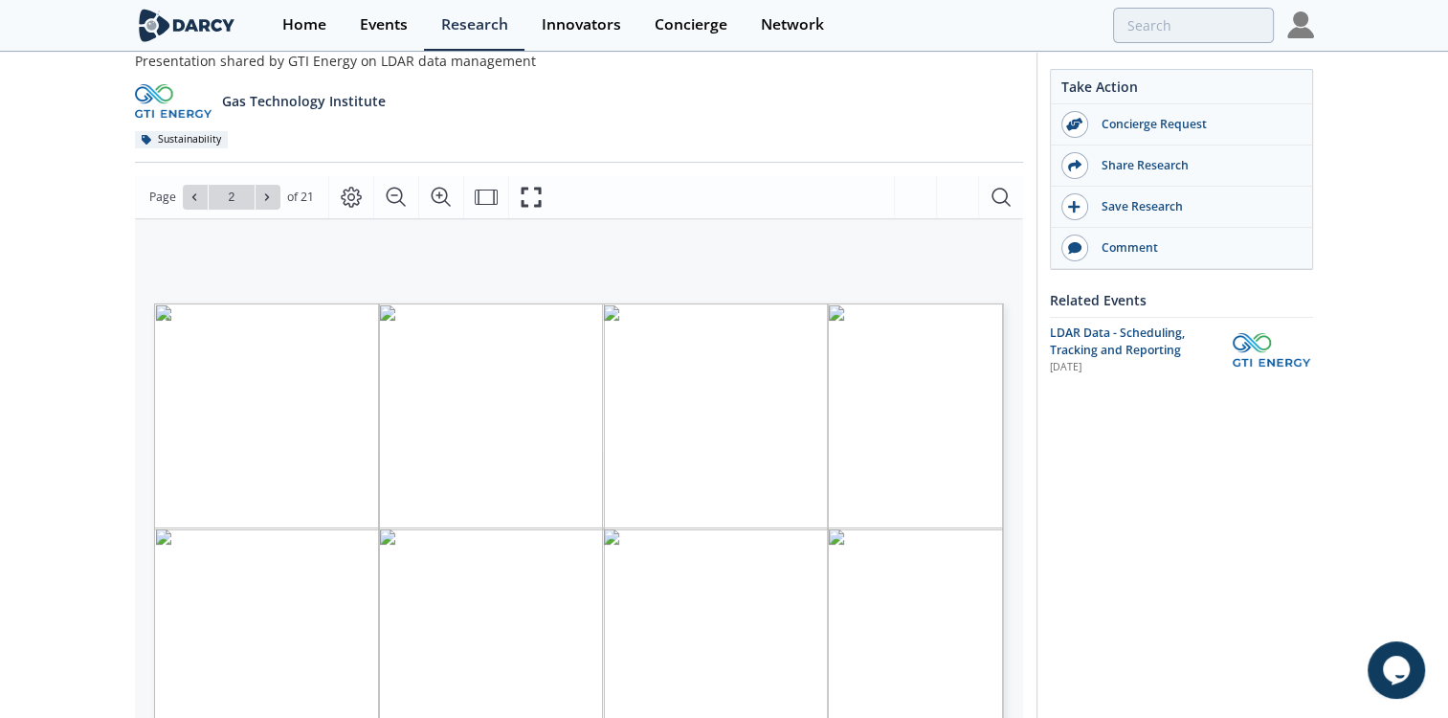
scroll to position [214, 0]
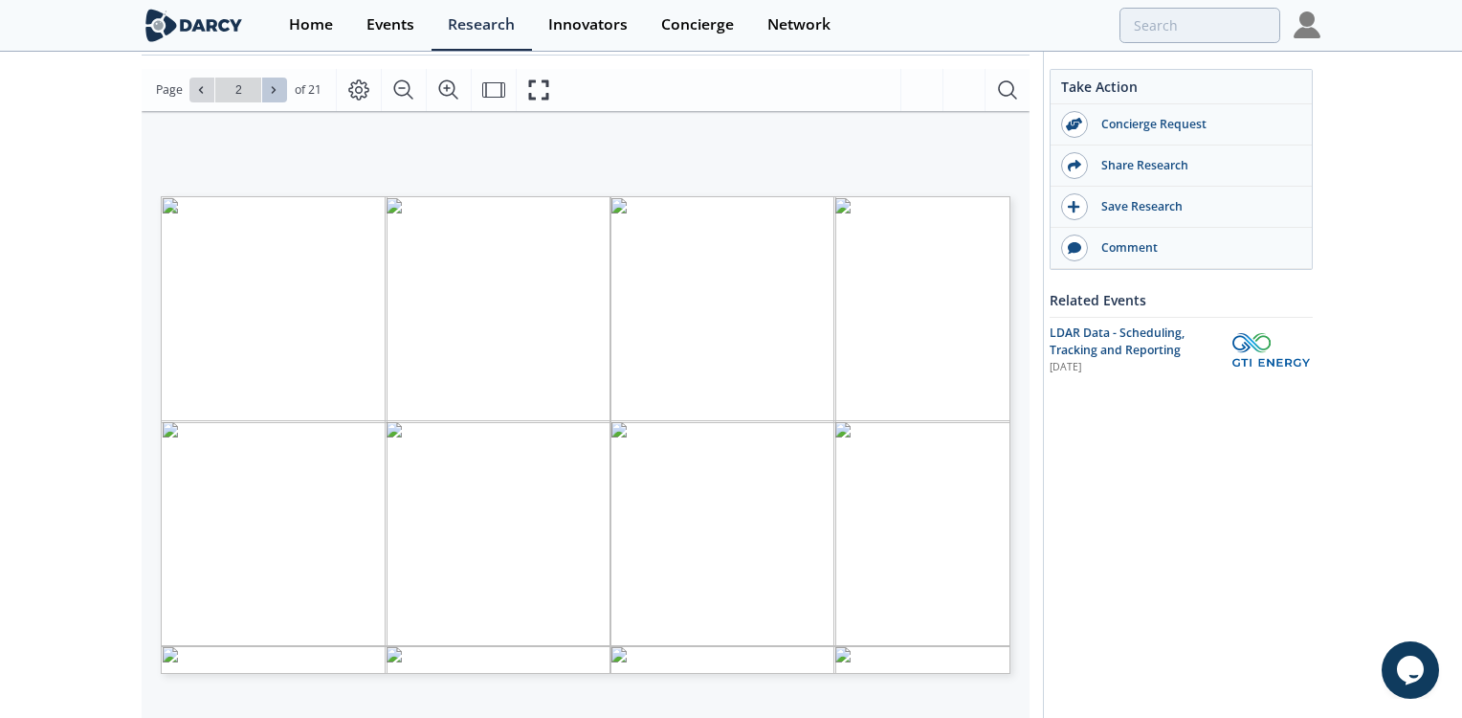
click at [276, 93] on icon at bounding box center [273, 89] width 11 height 11
type input "3"
click at [276, 93] on icon at bounding box center [273, 89] width 11 height 11
type input "4"
click at [276, 93] on icon at bounding box center [273, 89] width 11 height 11
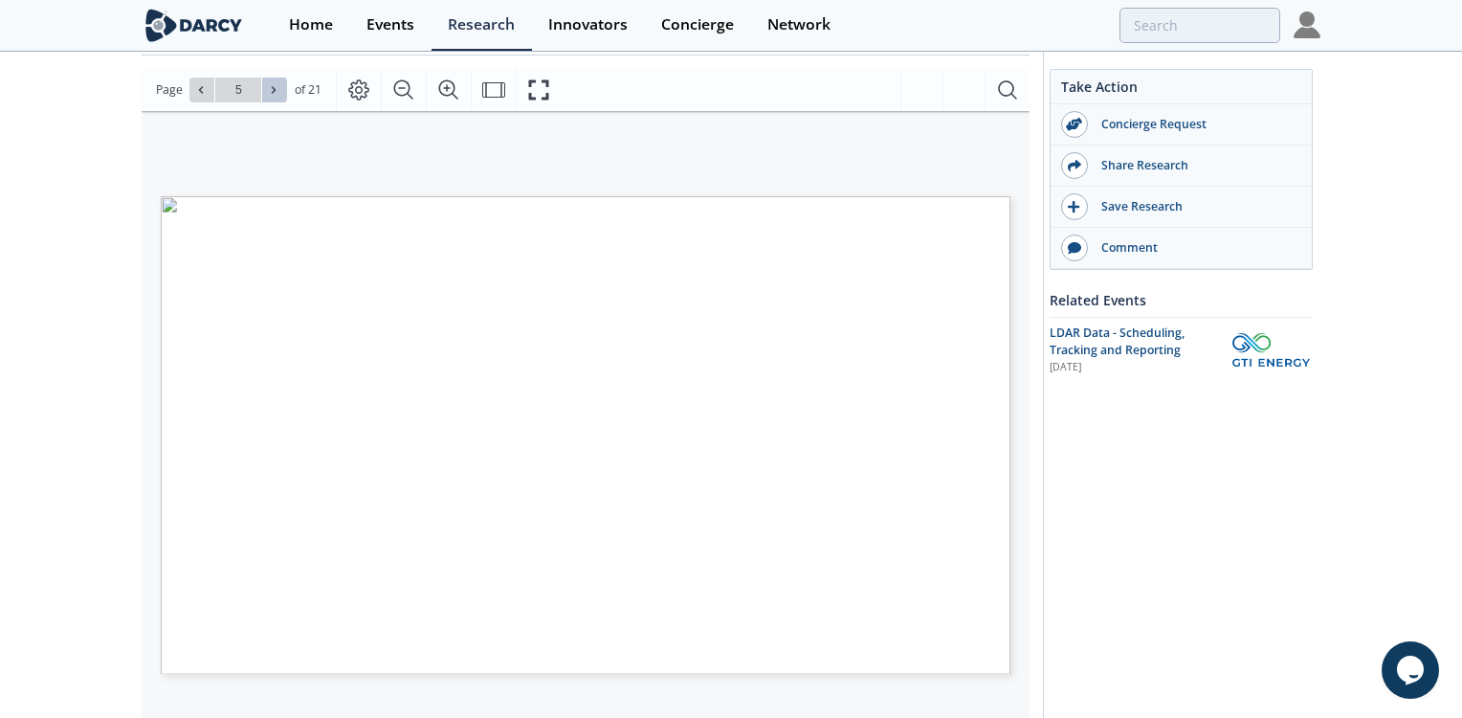
type input "5"
click at [276, 93] on icon at bounding box center [273, 89] width 11 height 11
type input "6"
click at [276, 93] on icon at bounding box center [273, 89] width 11 height 11
type input "7"
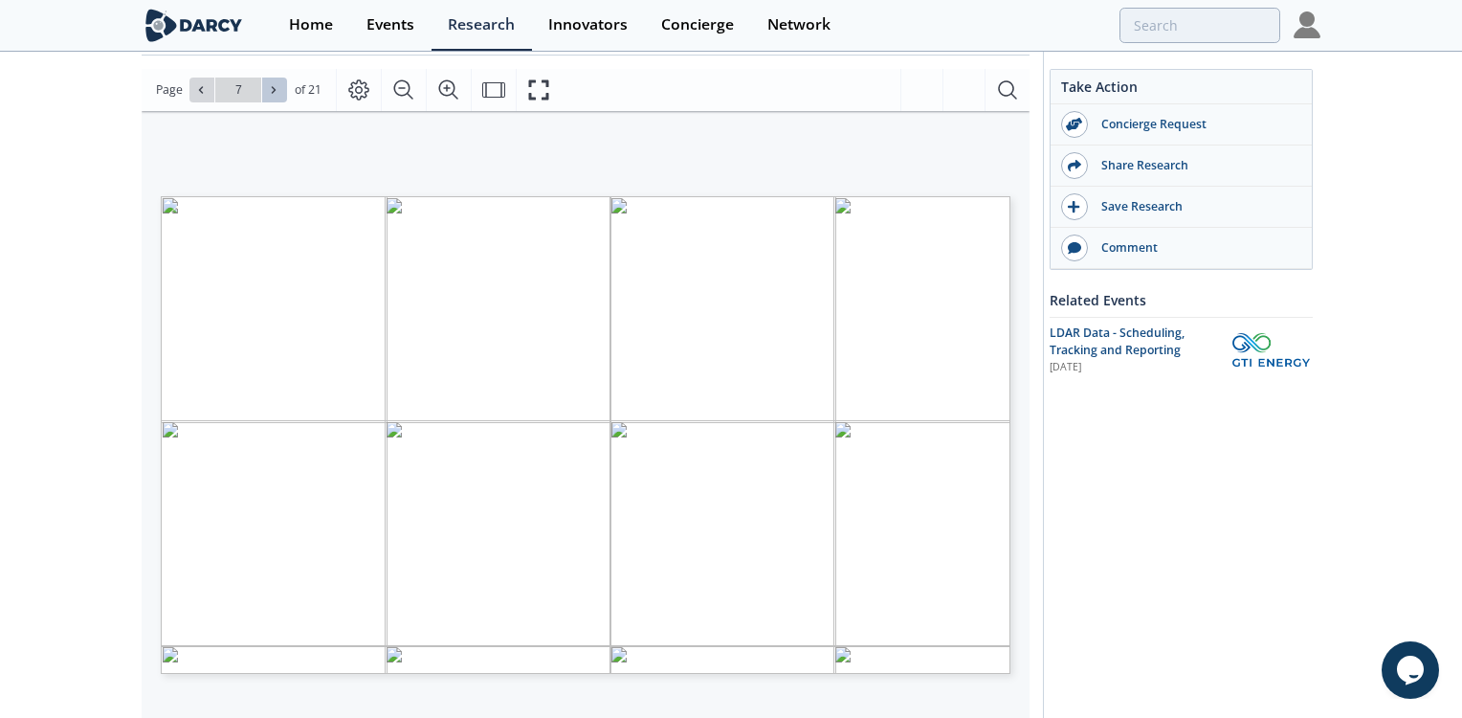
click at [276, 93] on icon at bounding box center [273, 89] width 11 height 11
type input "8"
click at [276, 93] on icon at bounding box center [273, 89] width 11 height 11
type input "9"
click at [276, 93] on icon at bounding box center [273, 89] width 11 height 11
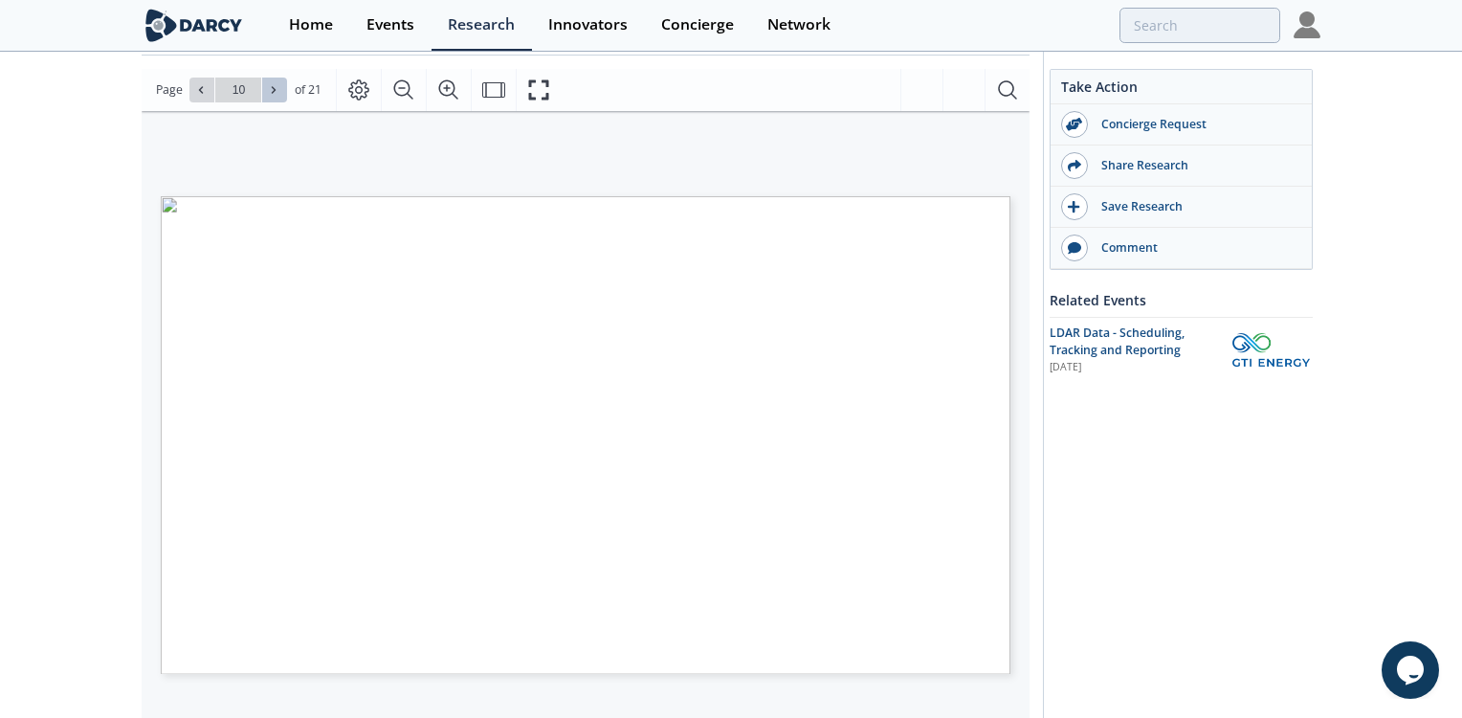
type input "10"
click at [276, 93] on icon at bounding box center [273, 89] width 11 height 11
type input "11"
click at [276, 93] on icon at bounding box center [273, 89] width 11 height 11
type input "12"
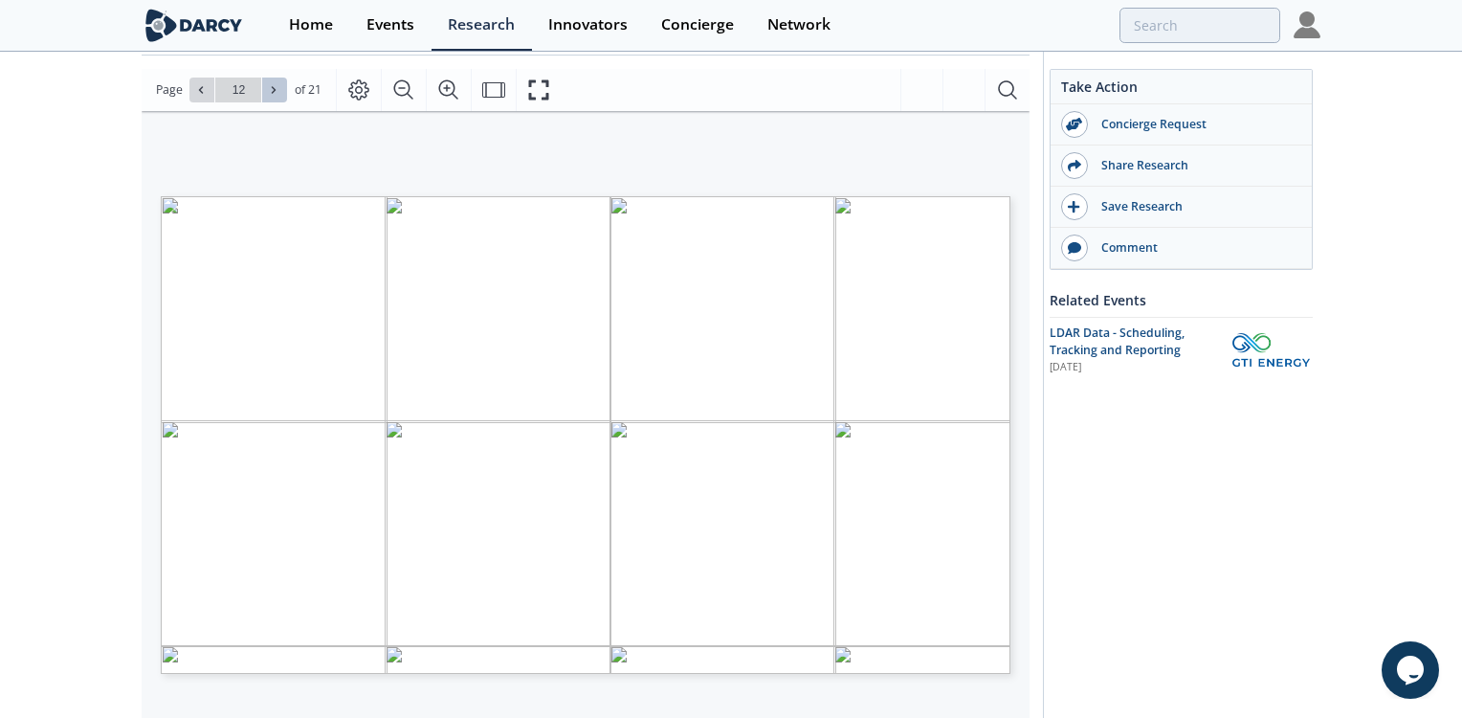
click at [276, 93] on icon at bounding box center [273, 89] width 11 height 11
type input "13"
click at [276, 93] on icon at bounding box center [273, 89] width 11 height 11
type input "14"
click at [276, 93] on icon at bounding box center [273, 89] width 11 height 11
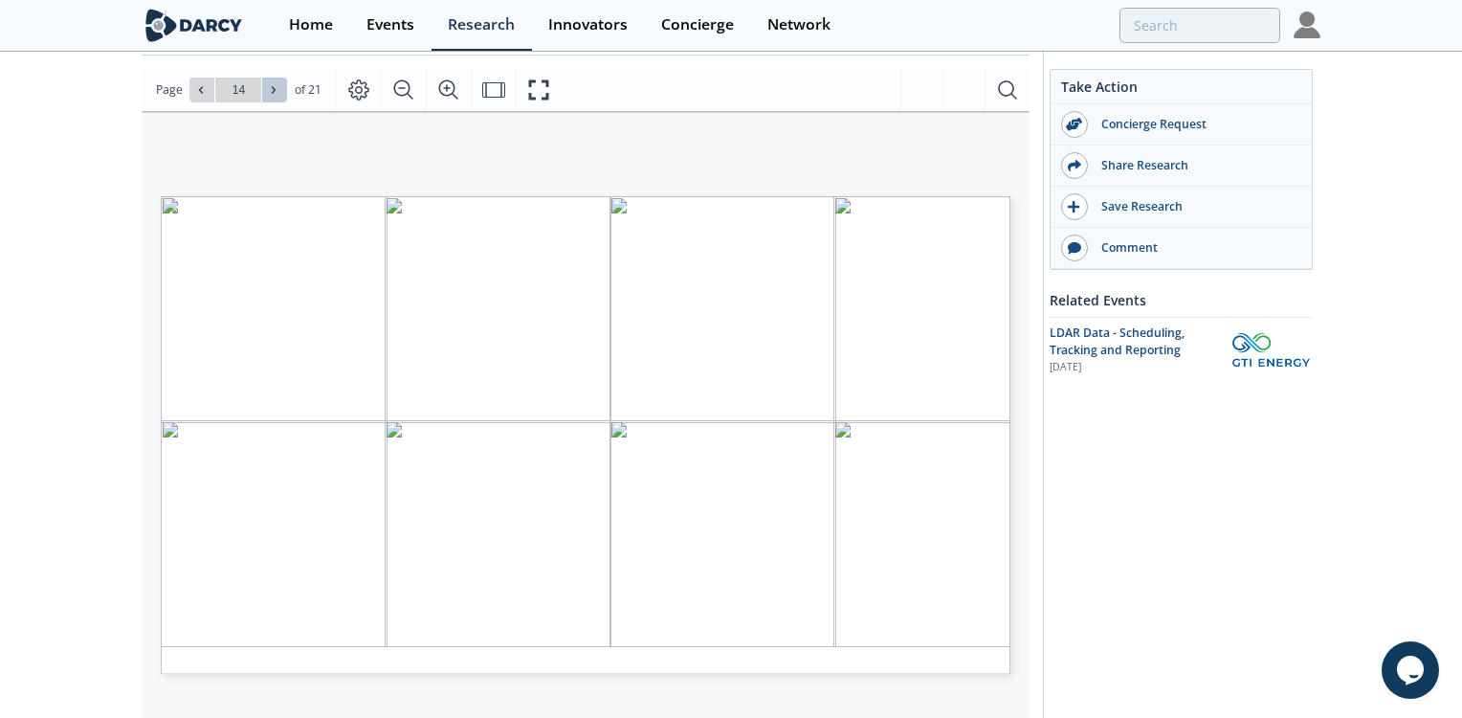
type input "15"
click at [276, 93] on icon at bounding box center [273, 89] width 11 height 11
type input "16"
click at [276, 93] on icon at bounding box center [273, 89] width 11 height 11
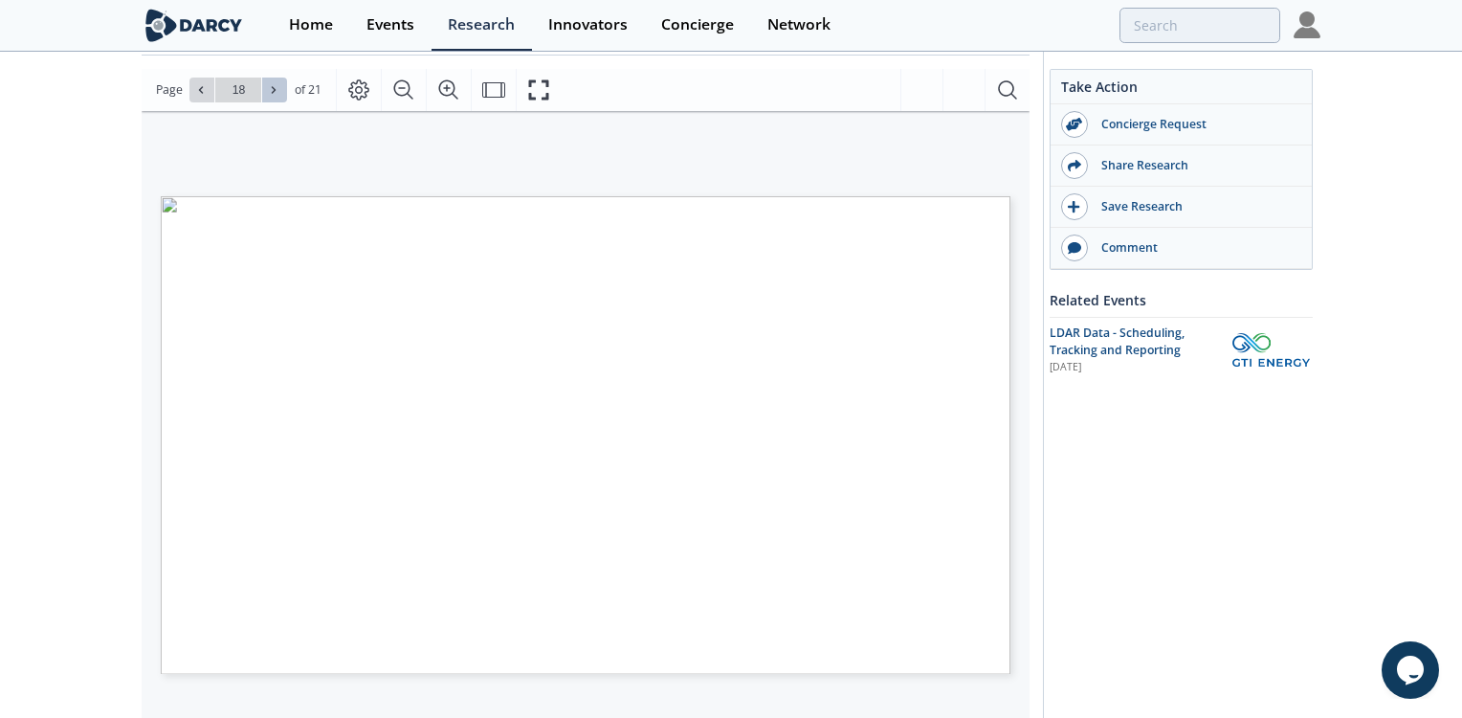
click at [276, 93] on icon at bounding box center [273, 89] width 11 height 11
type input "21"
click at [276, 93] on div "Go to Page 21" at bounding box center [238, 90] width 98 height 25
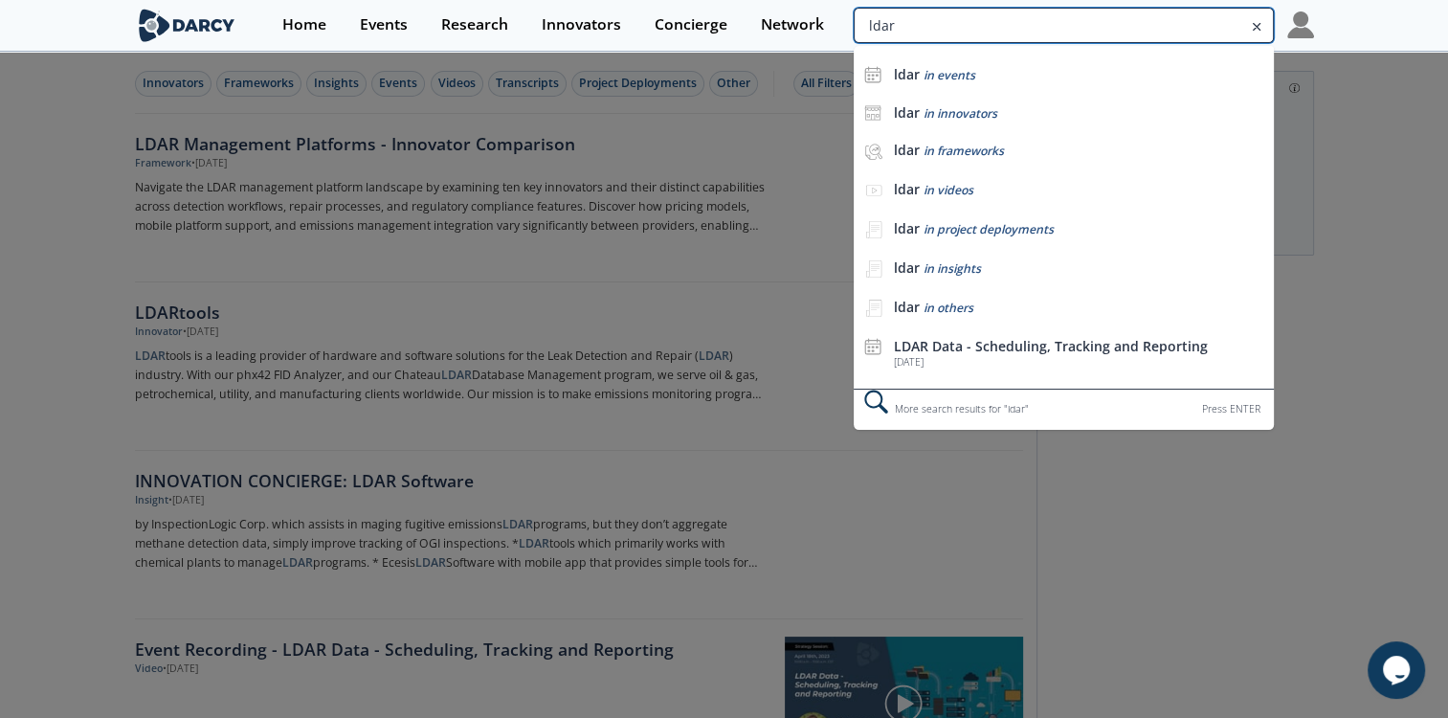
click at [1172, 25] on input "ldar" at bounding box center [1063, 25] width 419 height 35
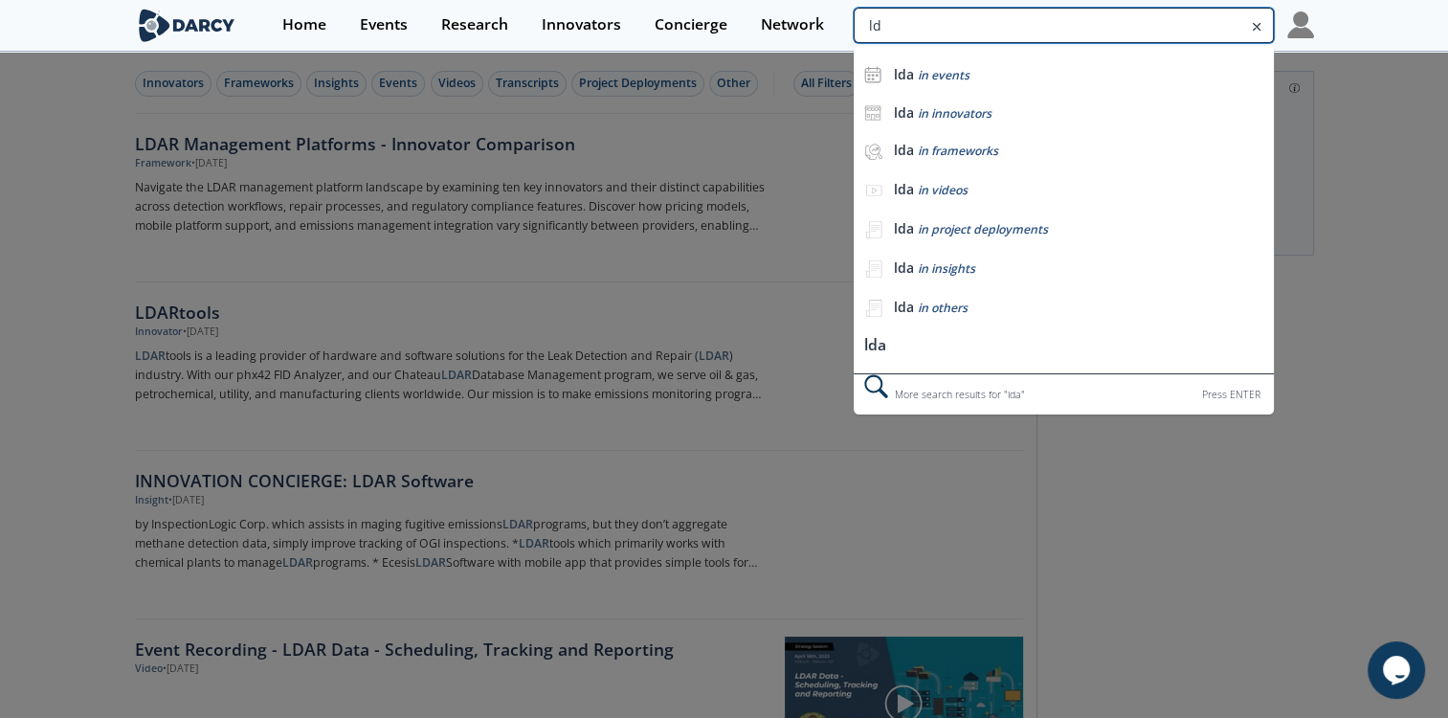
type input "l"
type input "PID Vs FID"
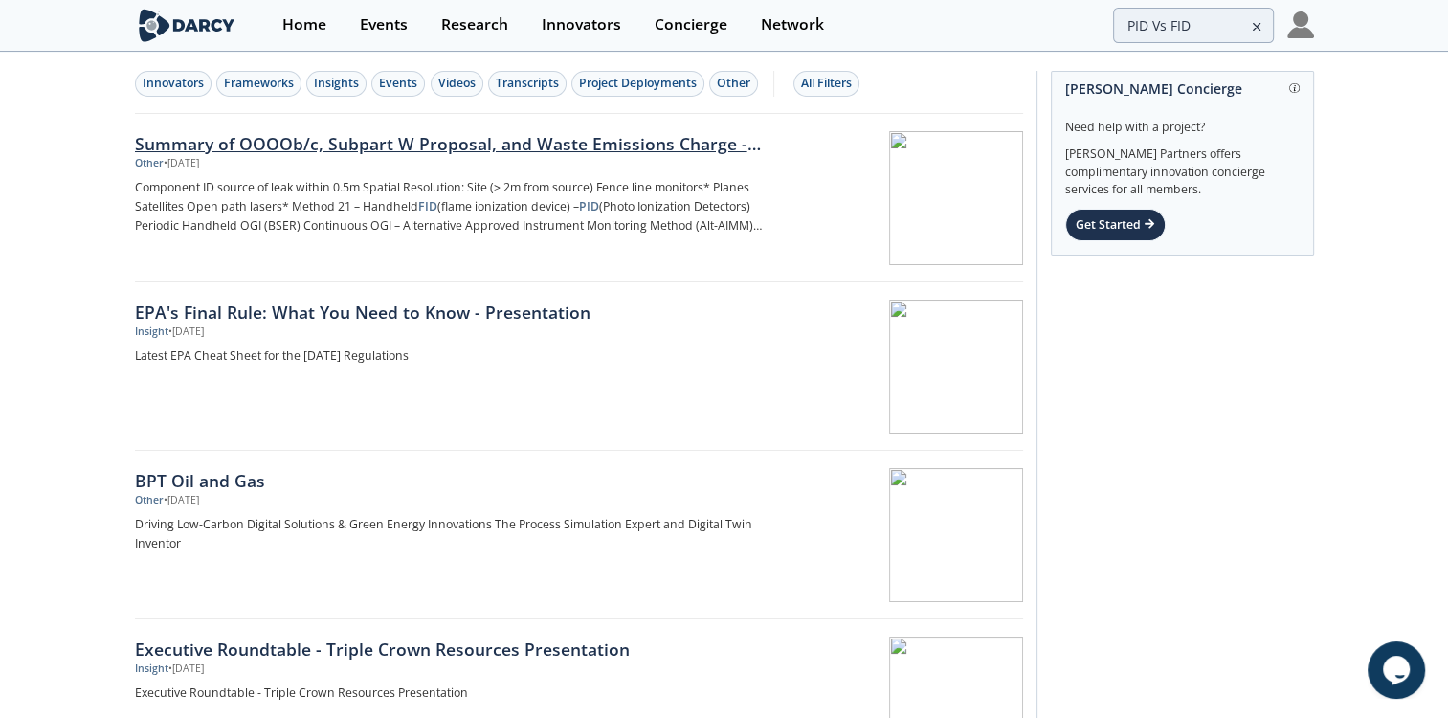
click at [344, 147] on div "Summary of OOOOb/c, Subpart W Proposal, and Waste Emissions Charge - [DATE]" at bounding box center [451, 143] width 633 height 25
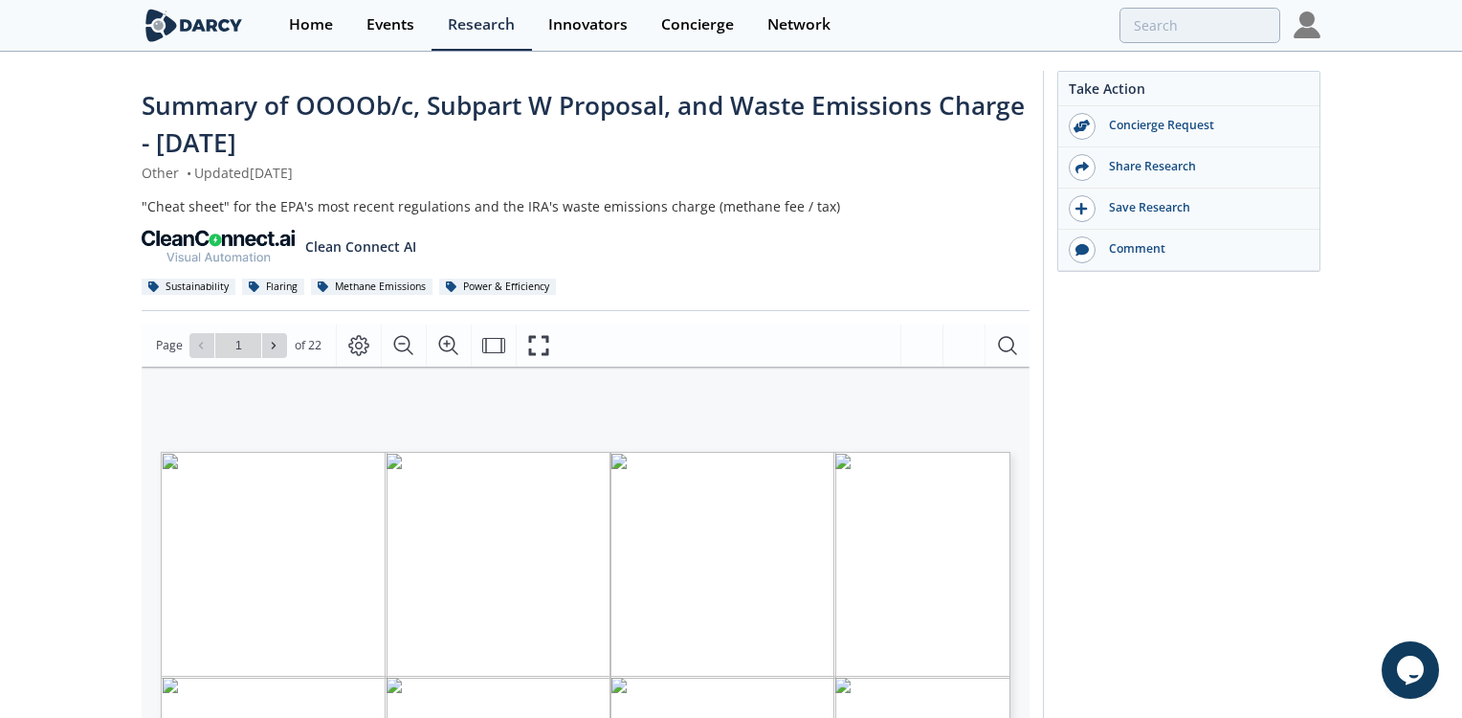
type input "2"
type input "3"
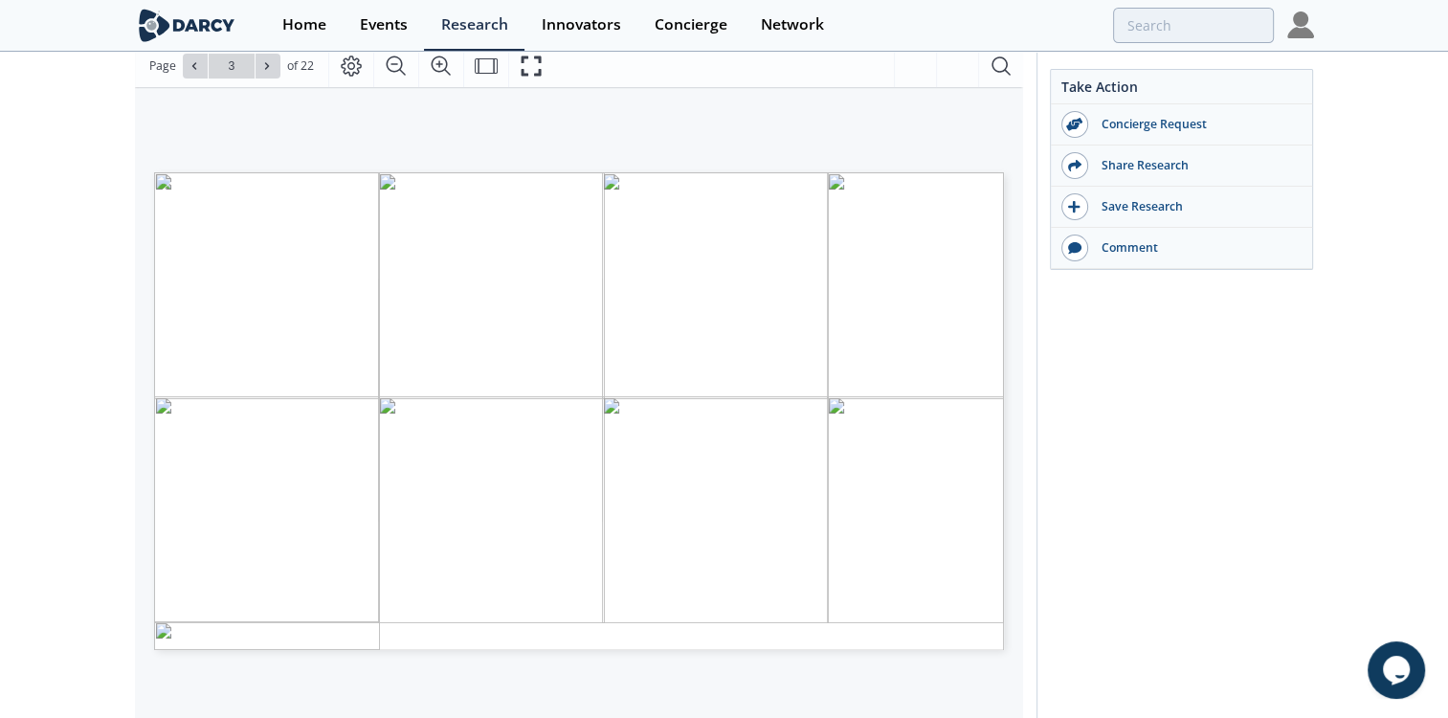
scroll to position [214, 0]
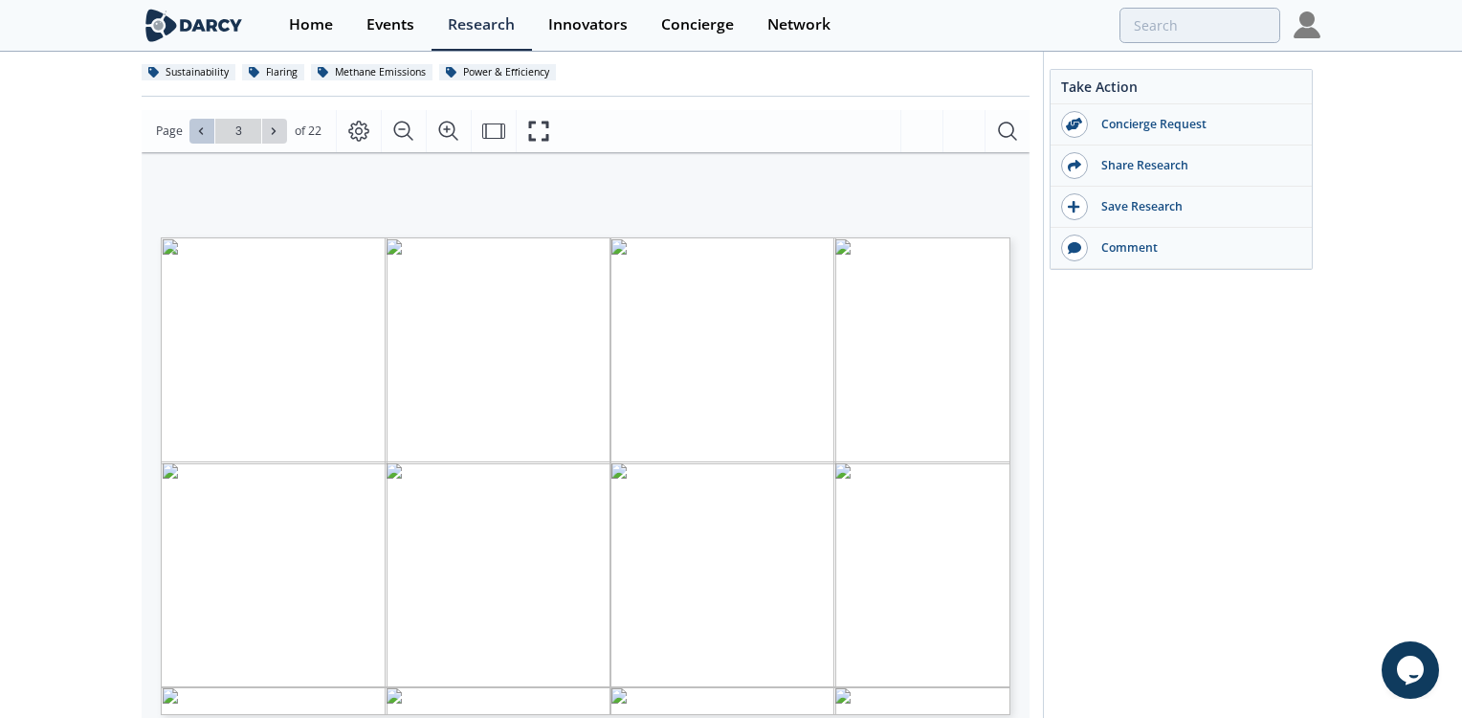
click at [201, 125] on icon at bounding box center [200, 130] width 11 height 11
click at [274, 134] on icon at bounding box center [273, 130] width 11 height 11
click at [275, 126] on icon at bounding box center [273, 130] width 11 height 11
click at [278, 132] on span at bounding box center [274, 130] width 13 height 13
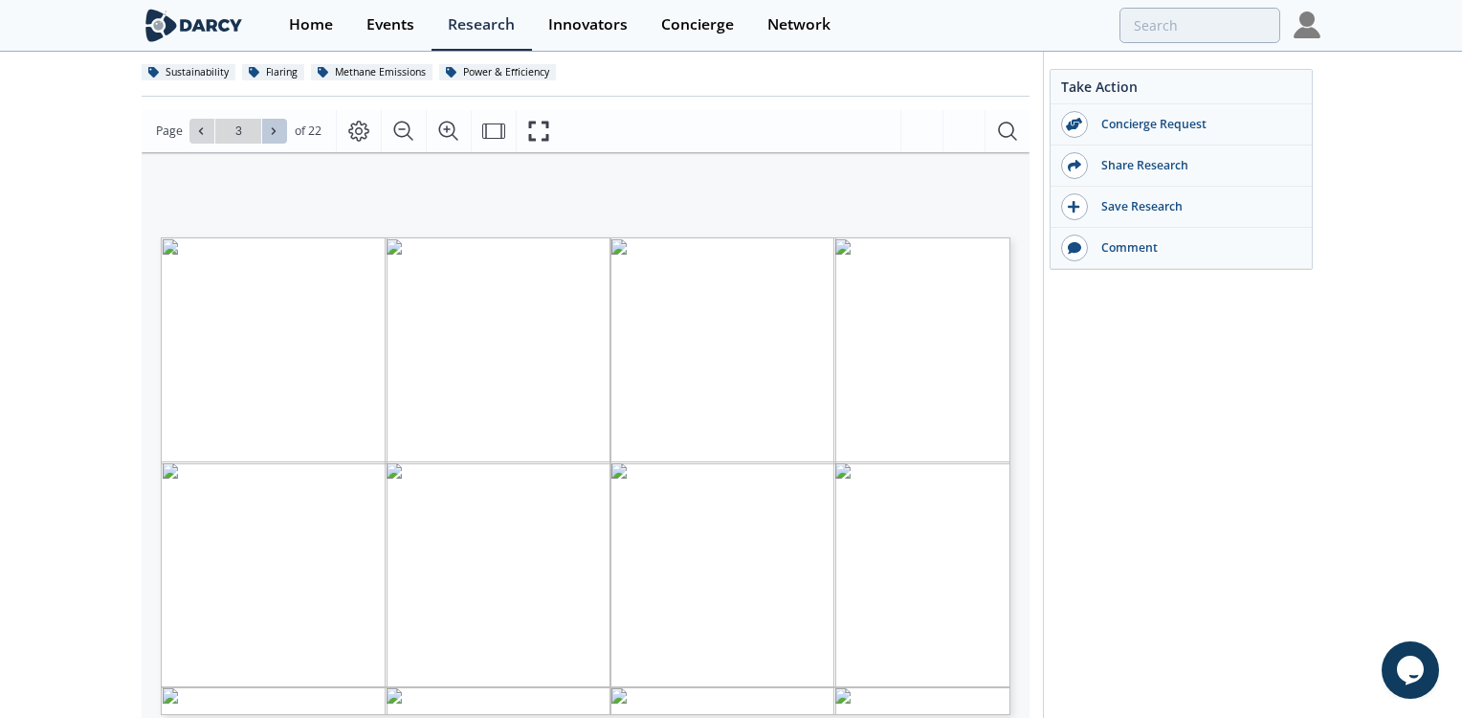
type input "4"
type input "6"
type input "7"
type input "8"
type input "12"
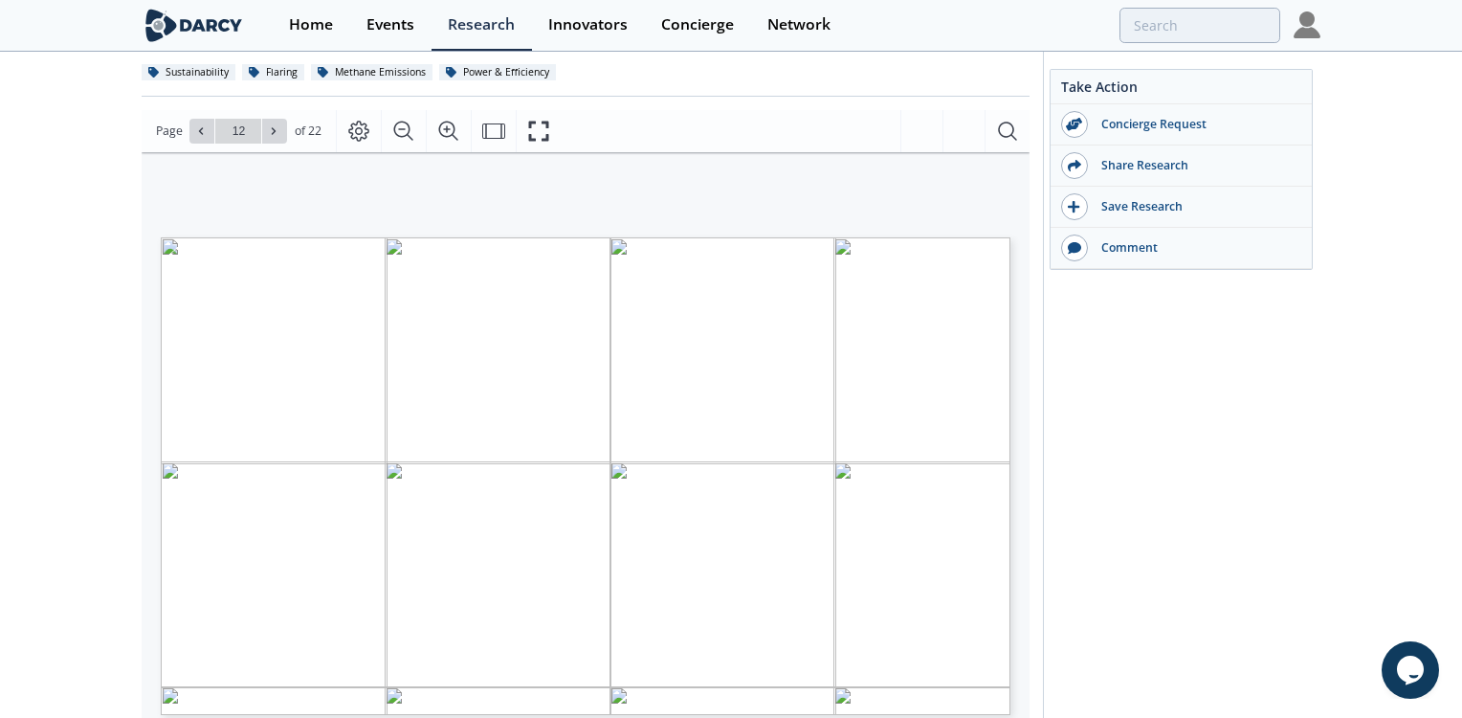
type input "13"
type input "14"
type input "15"
type input "16"
type input "17"
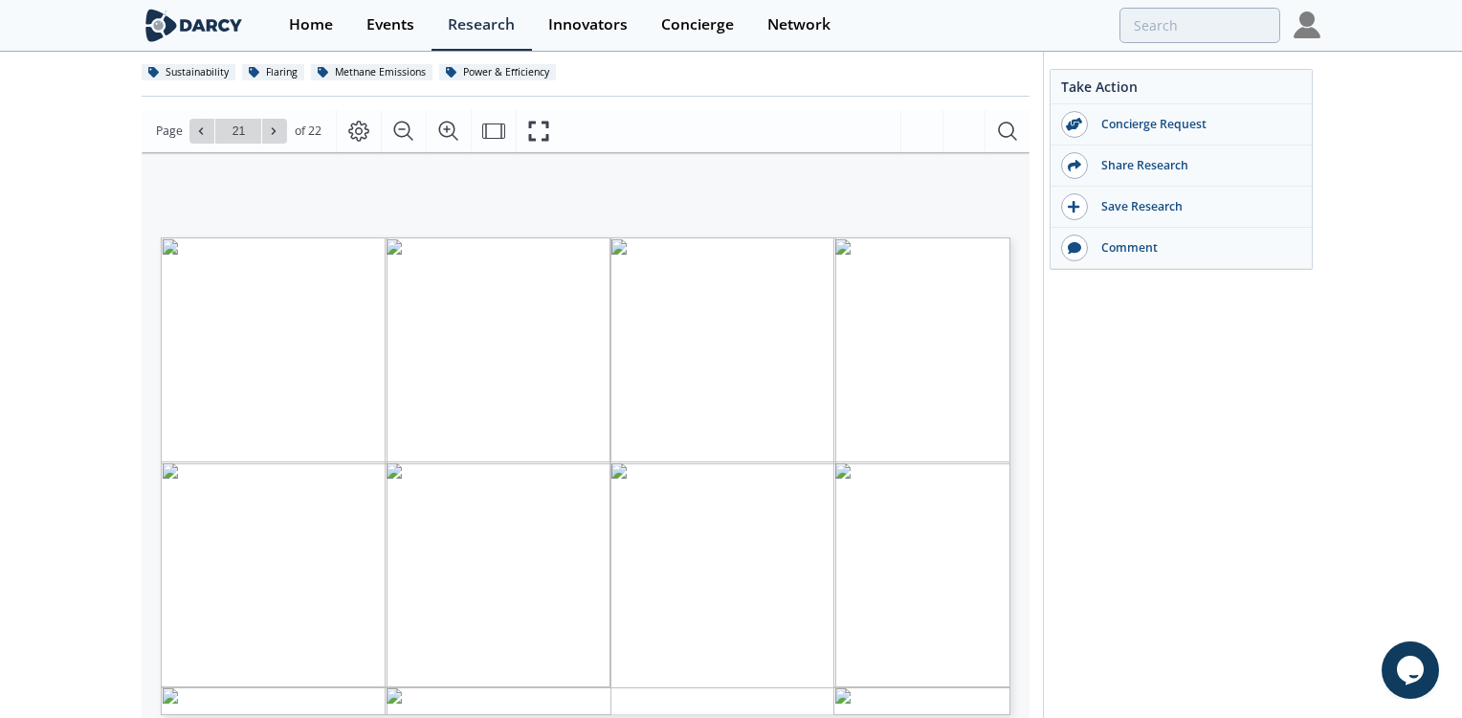
type input "22"
